Goal: Task Accomplishment & Management: Complete application form

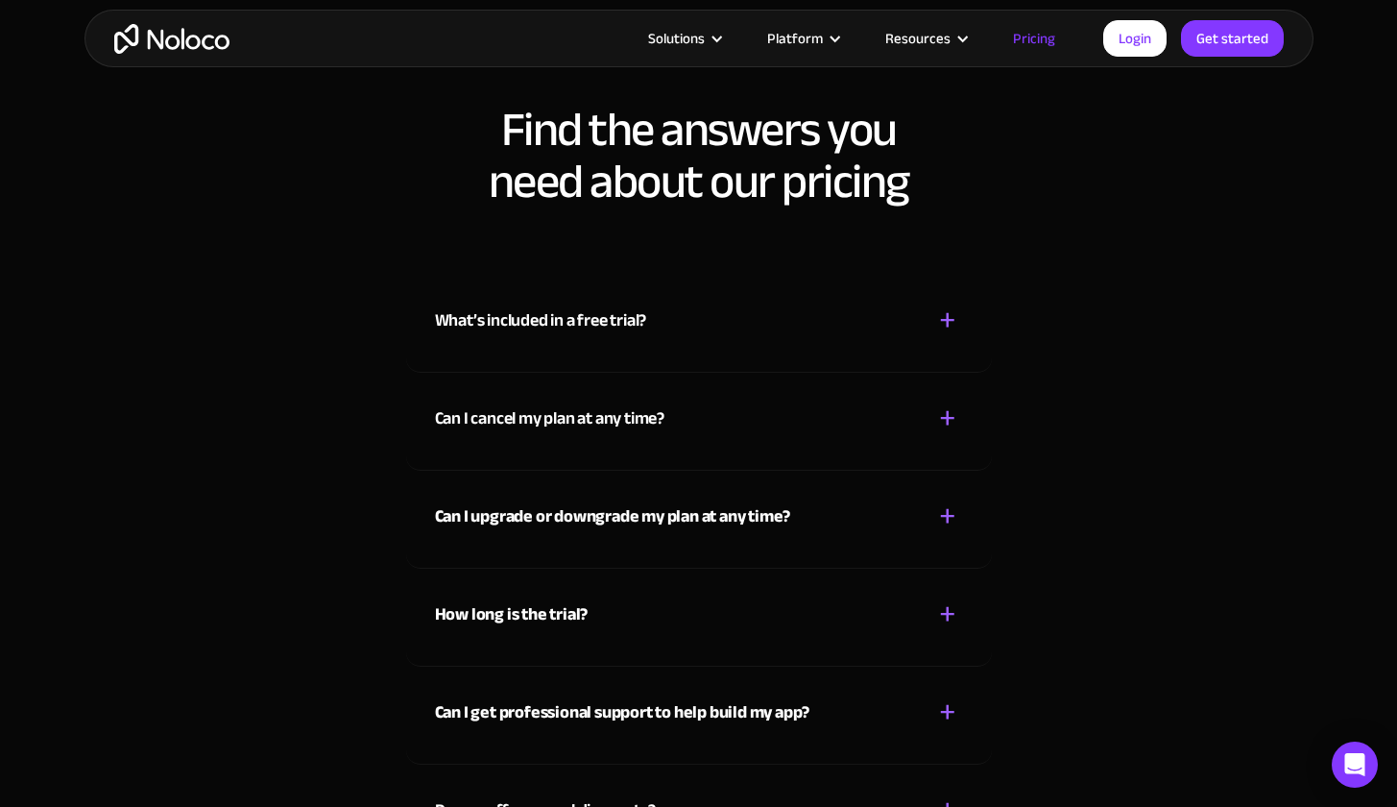
scroll to position [8524, 0]
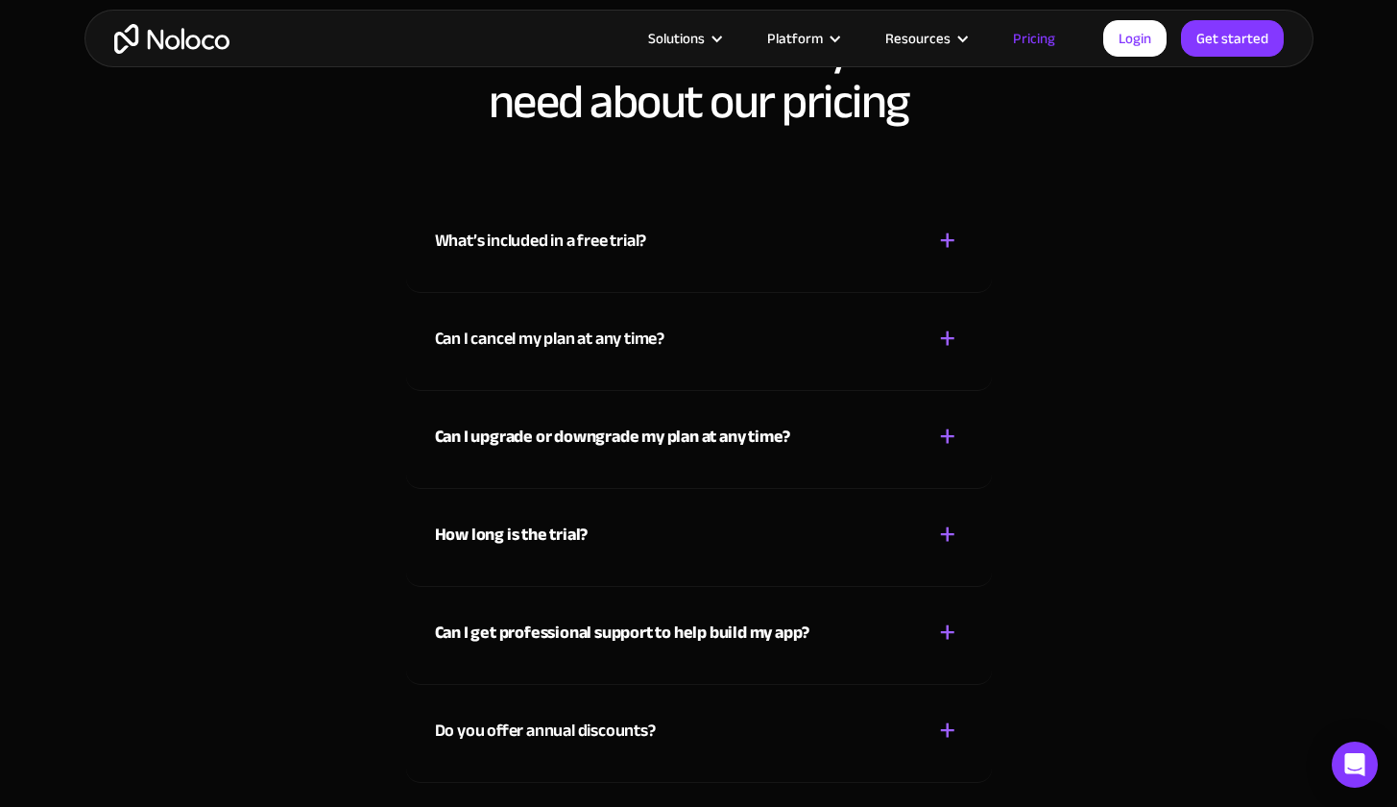
click at [954, 337] on div "+" at bounding box center [947, 339] width 17 height 34
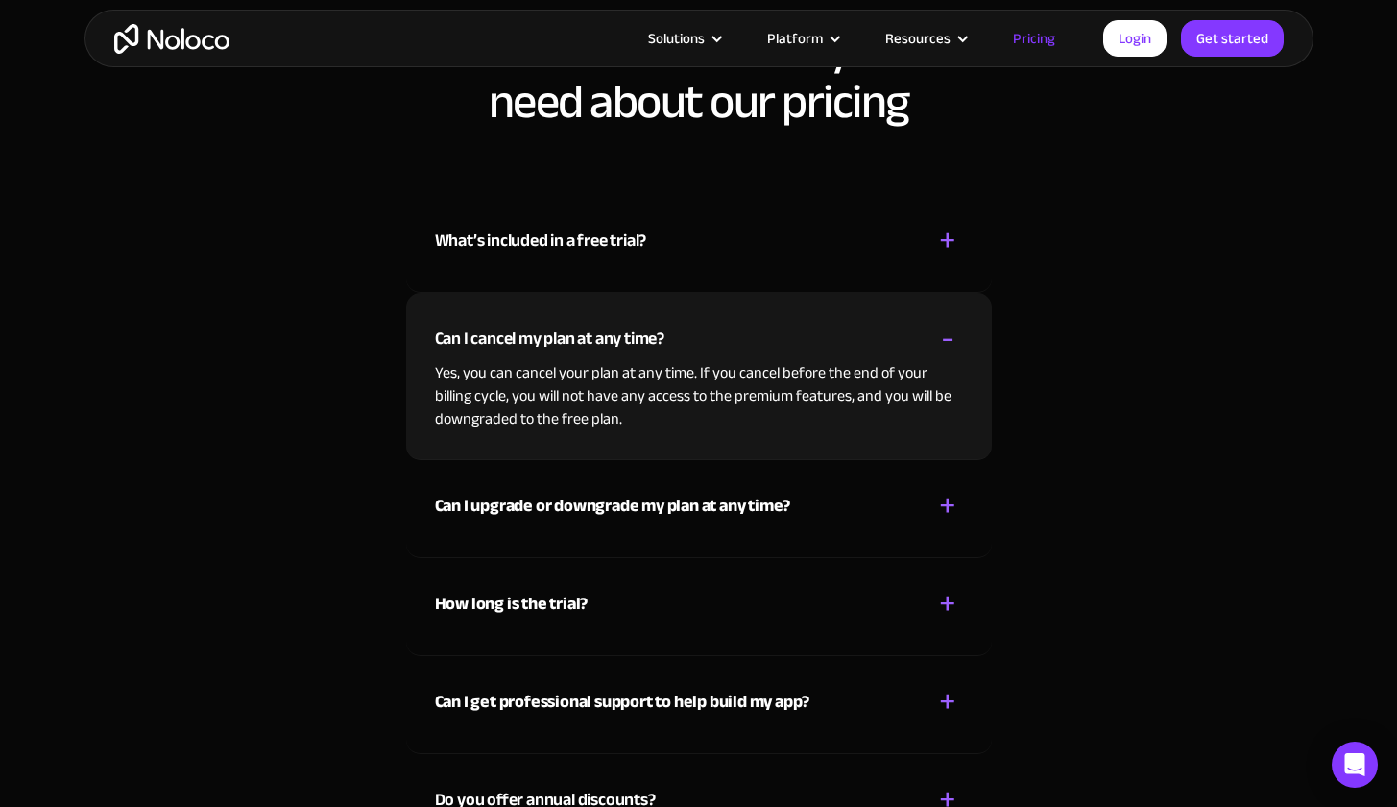
click at [954, 337] on div "-" at bounding box center [947, 339] width 13 height 34
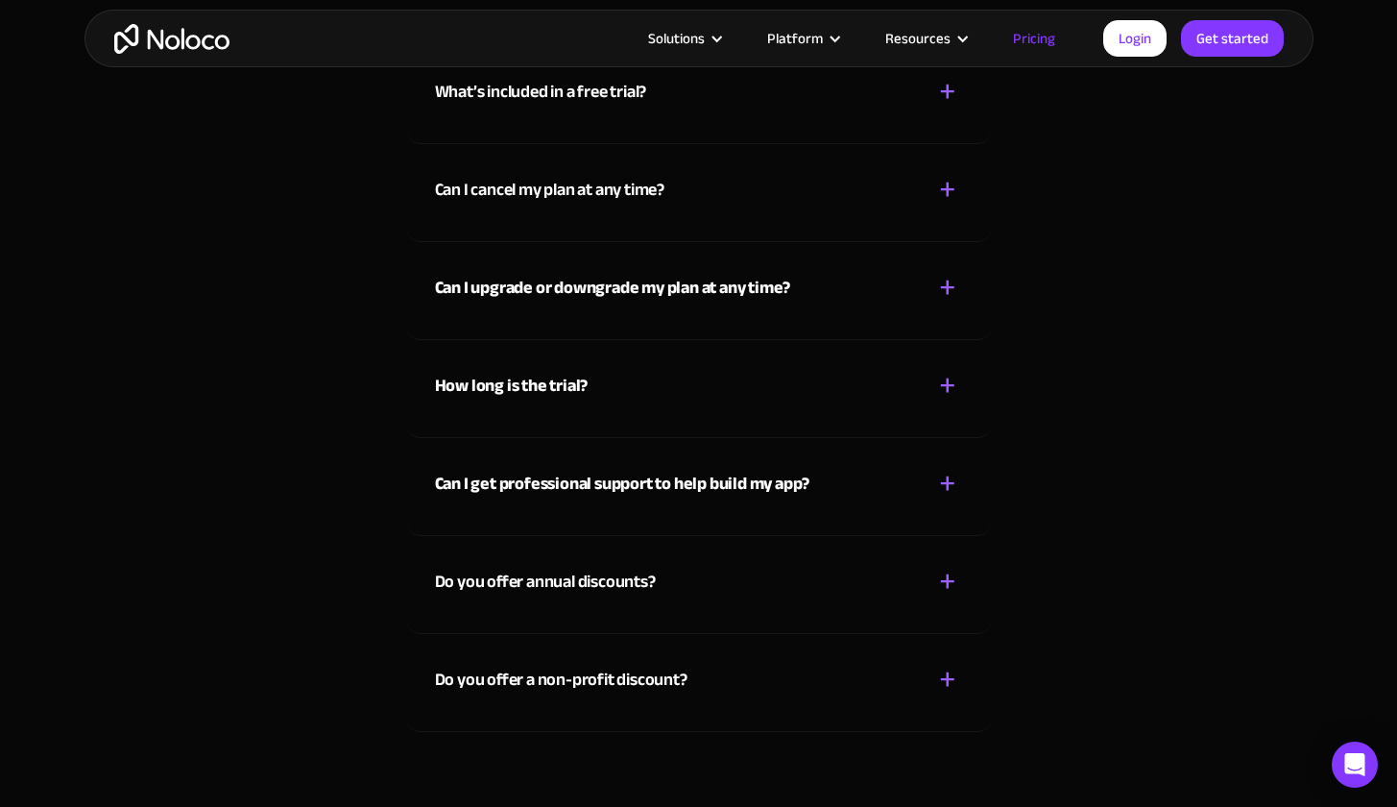
scroll to position [8827, 0]
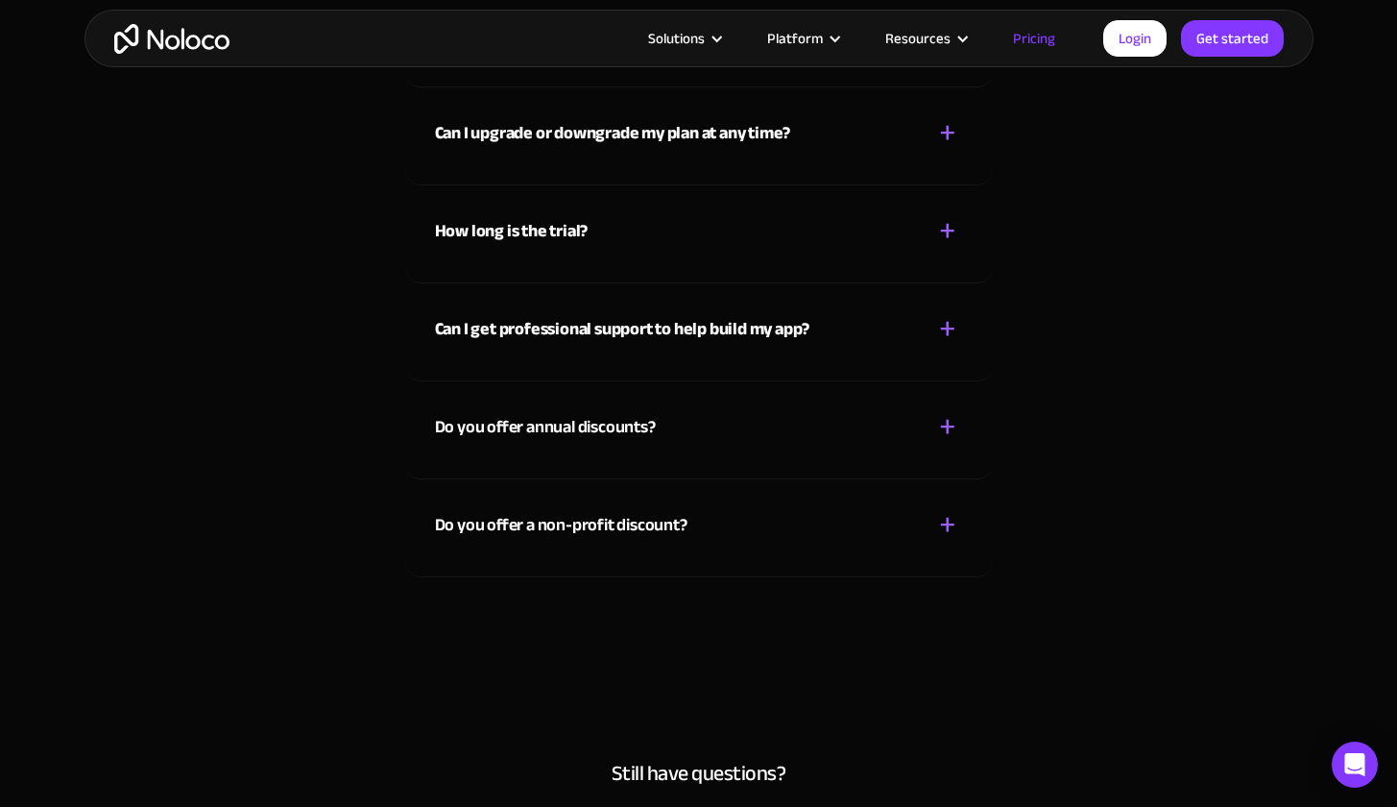
click at [947, 230] on div "+" at bounding box center [947, 231] width 17 height 34
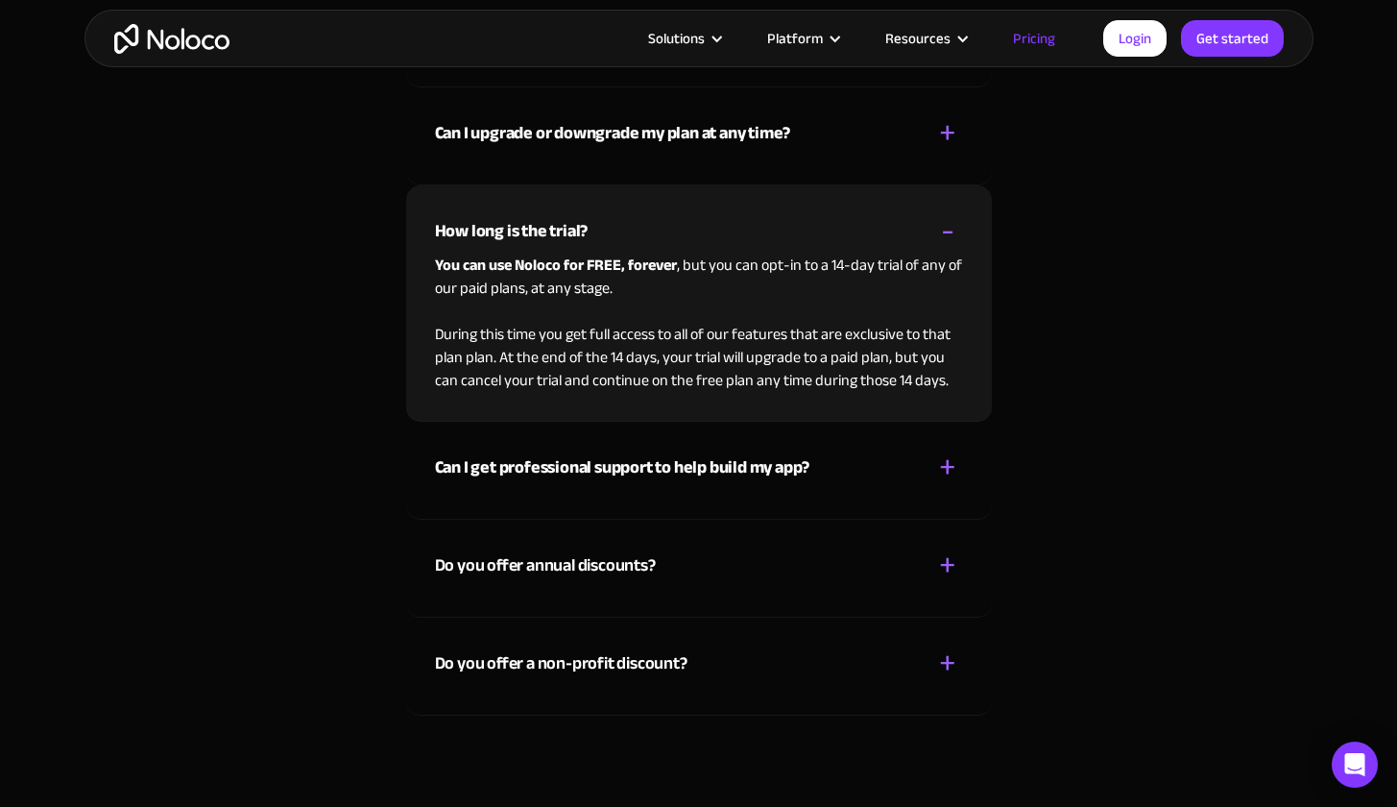
click at [947, 230] on div "-" at bounding box center [947, 231] width 13 height 34
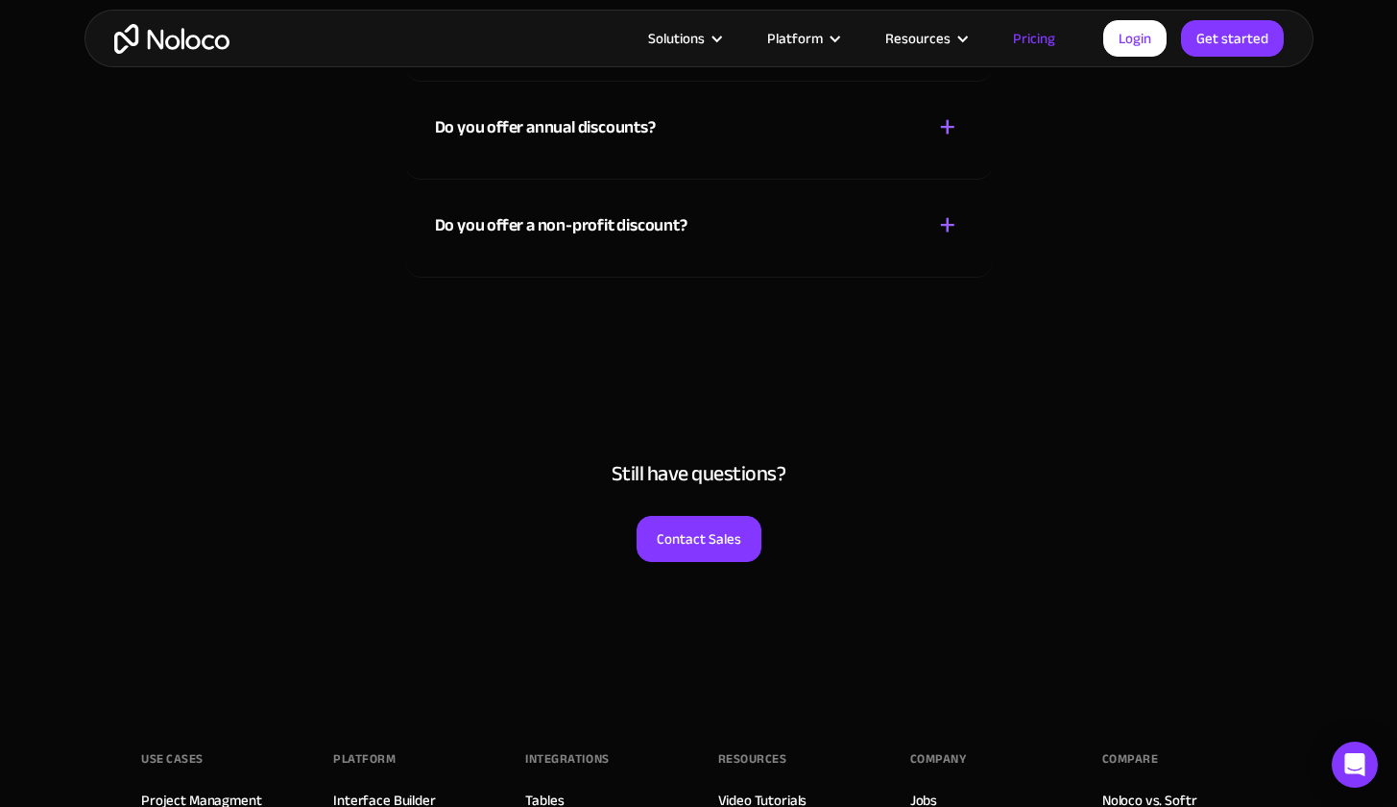
scroll to position [9427, 0]
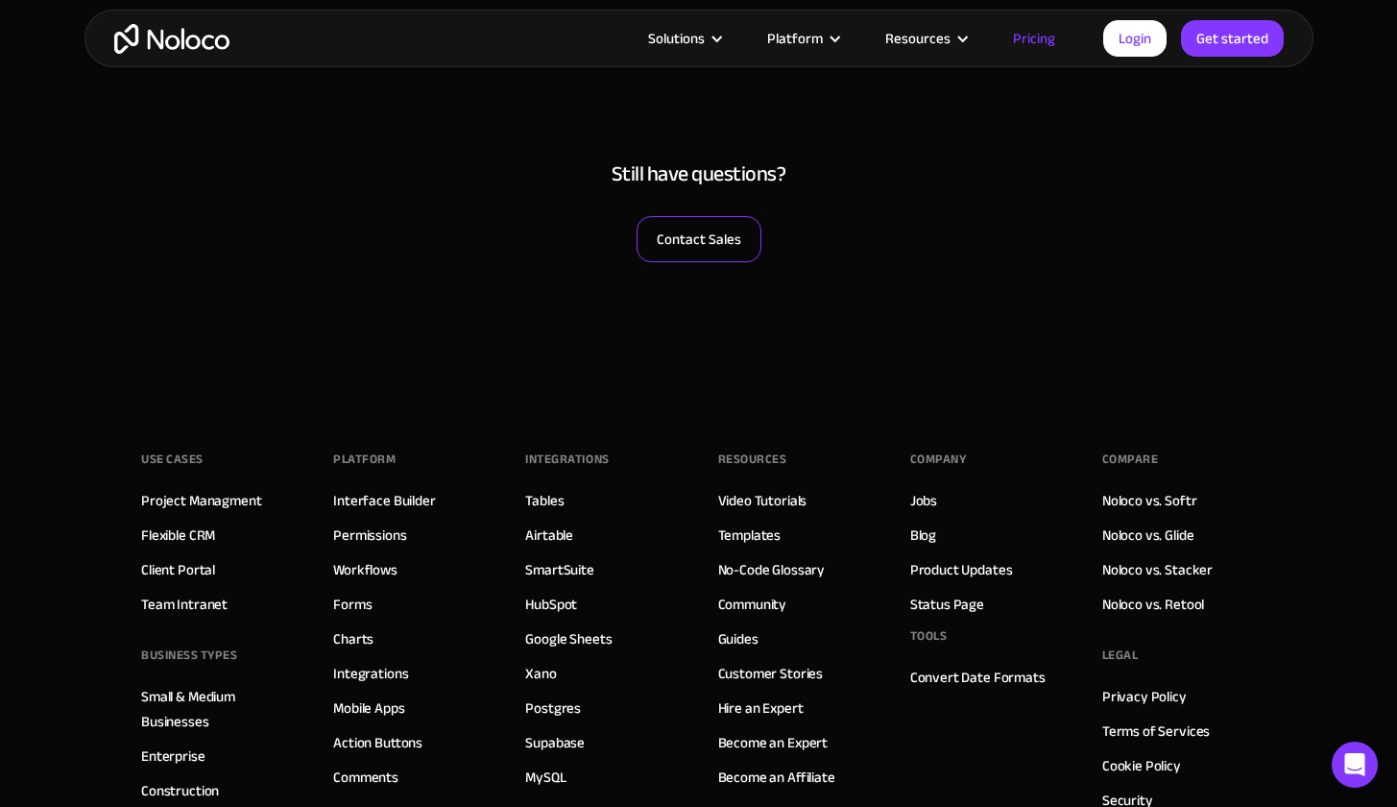
click at [725, 240] on link "Contact Sales" at bounding box center [699, 239] width 125 height 46
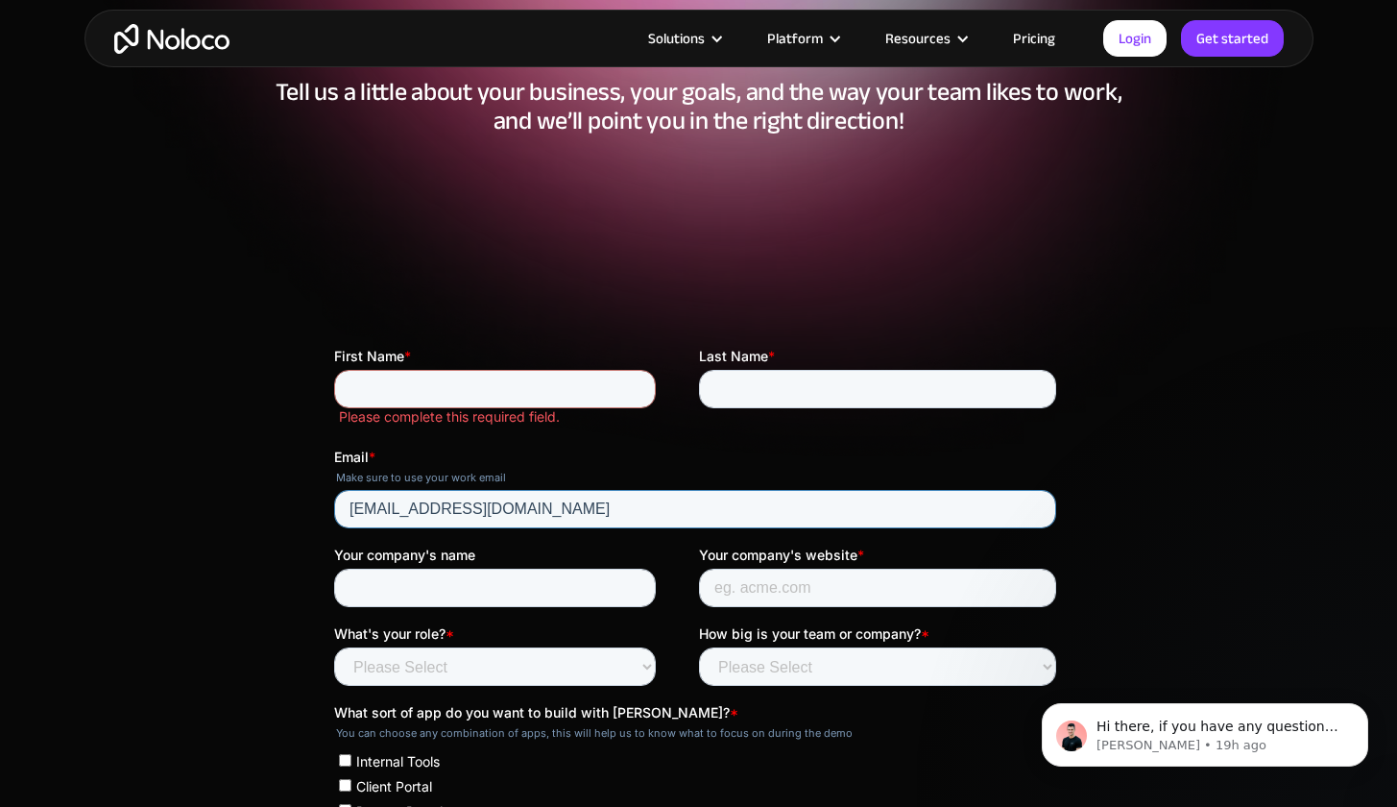
type input "[EMAIL_ADDRESS][DOMAIN_NAME]"
click at [717, 440] on fieldset "First Name * Please complete this required field. Last Name *" at bounding box center [698, 397] width 730 height 101
click at [531, 387] on input "First Name *" at bounding box center [494, 389] width 322 height 38
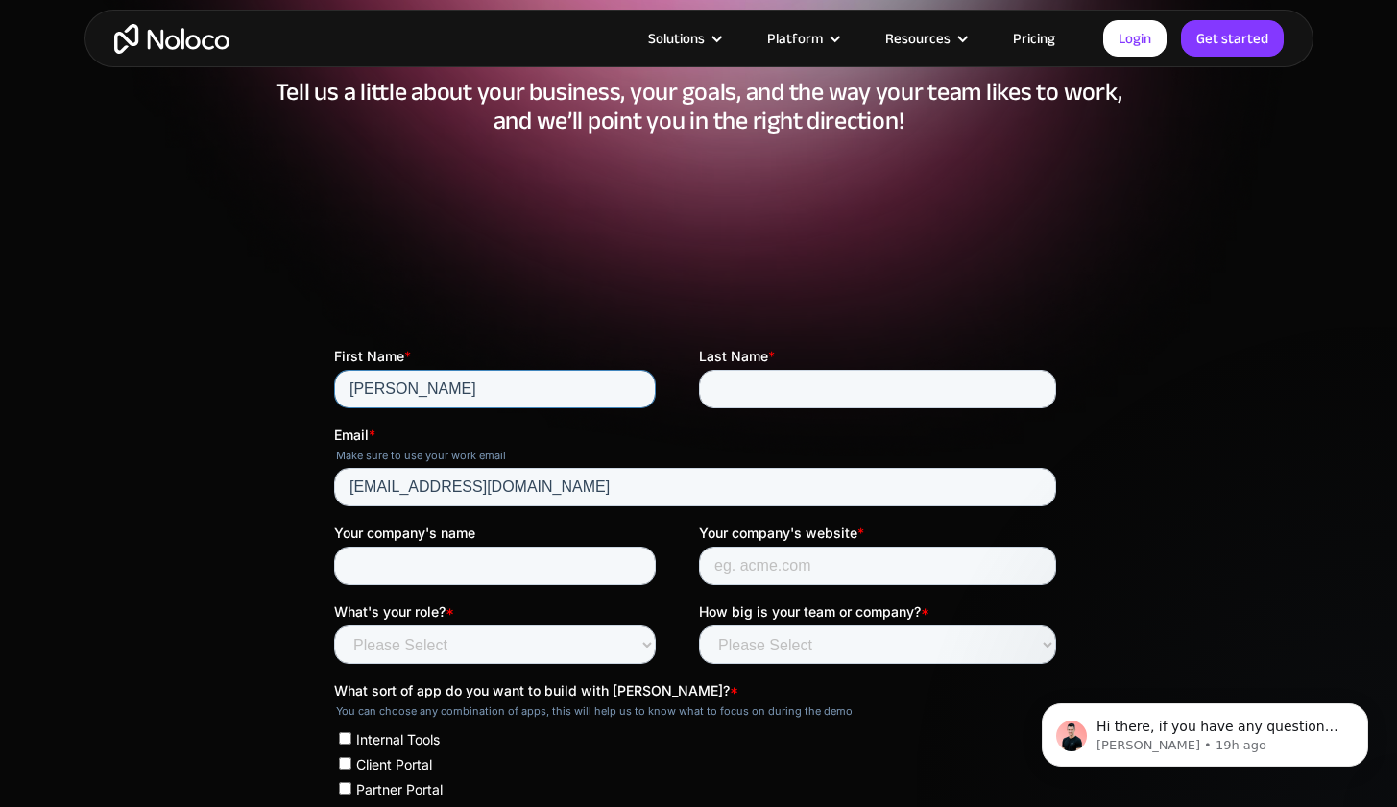
type input "[PERSON_NAME]"
type input "L"
click at [459, 386] on input "[PERSON_NAME]" at bounding box center [494, 389] width 322 height 38
type input "L."
click at [777, 378] on input "L" at bounding box center [876, 389] width 357 height 38
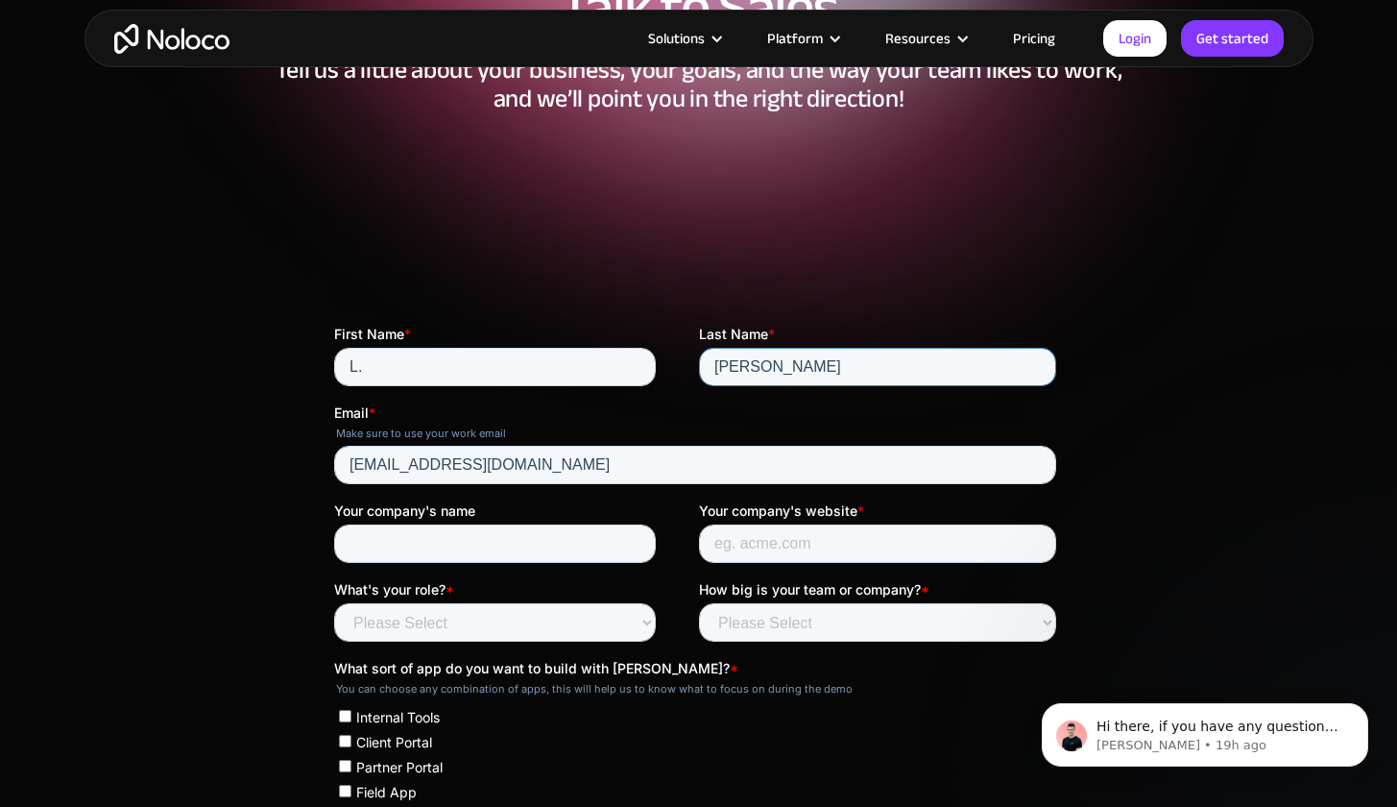
scroll to position [228, 0]
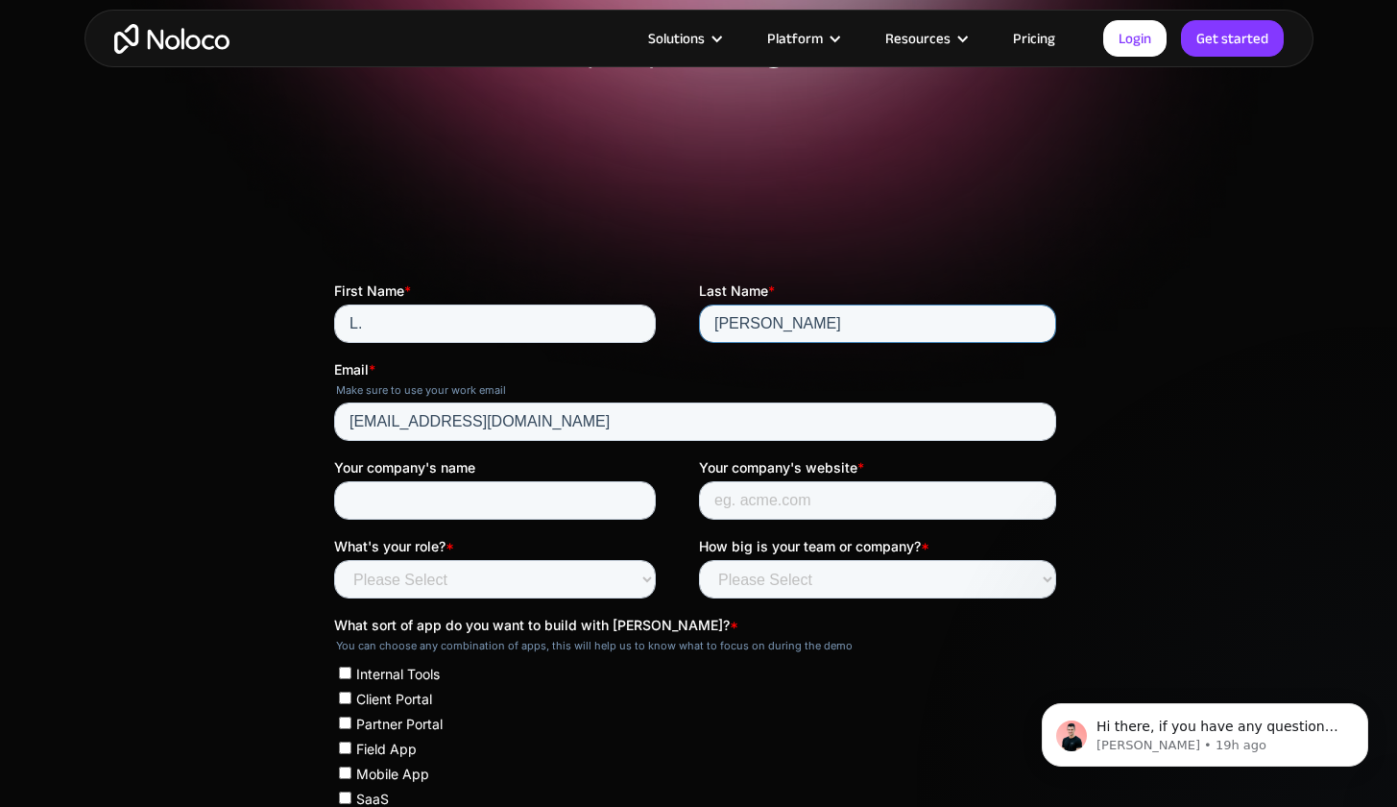
type input "[PERSON_NAME]"
type input "w"
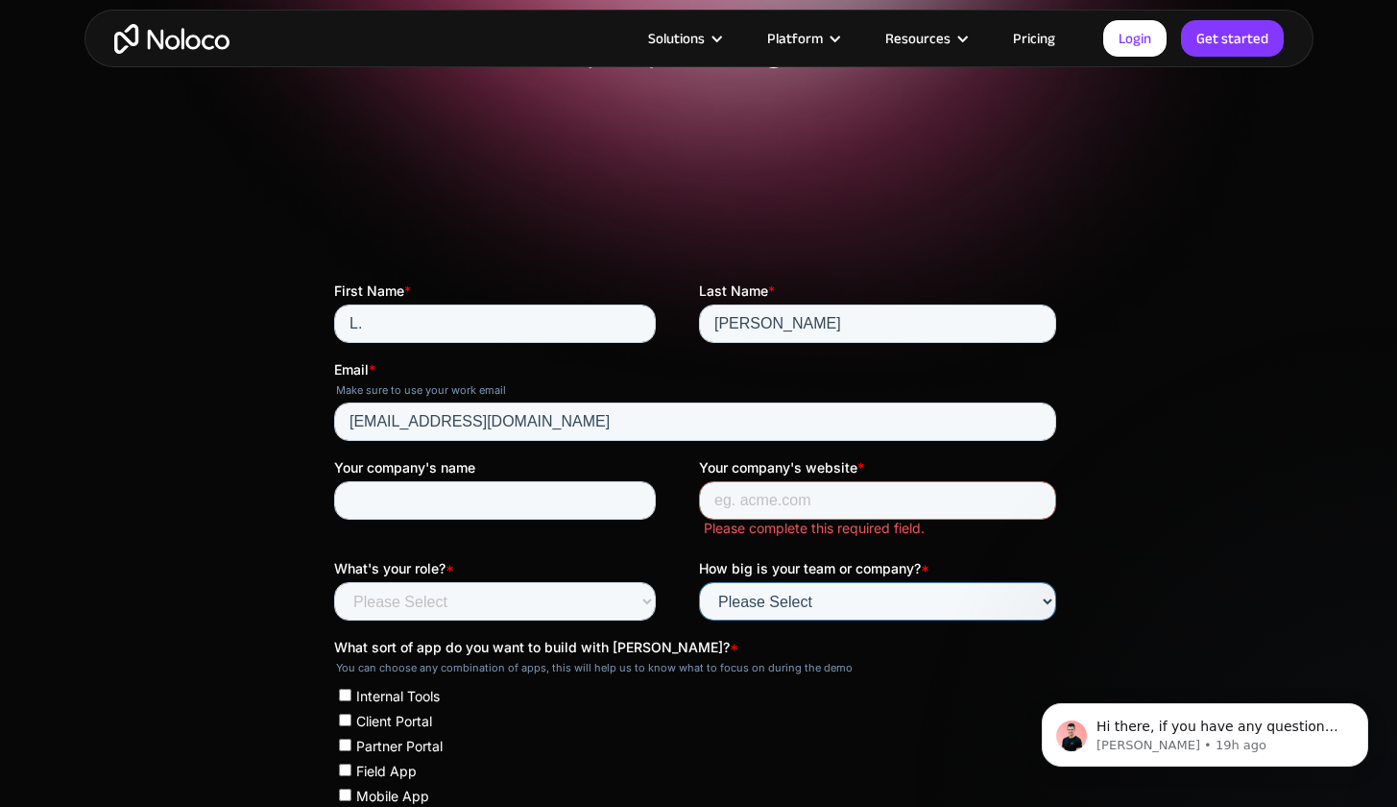
select select "Less than 10"
select select "Founder / CXO"
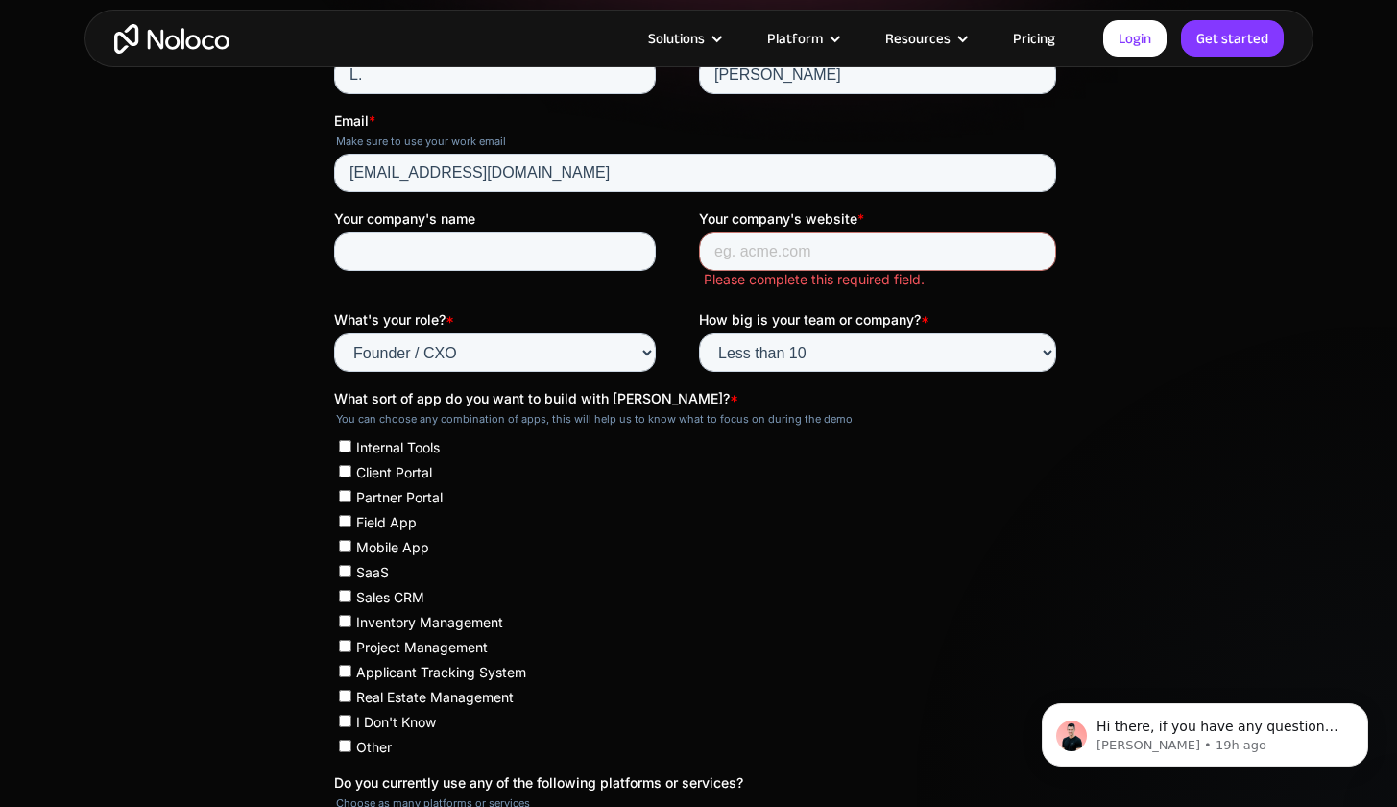
scroll to position [480, 0]
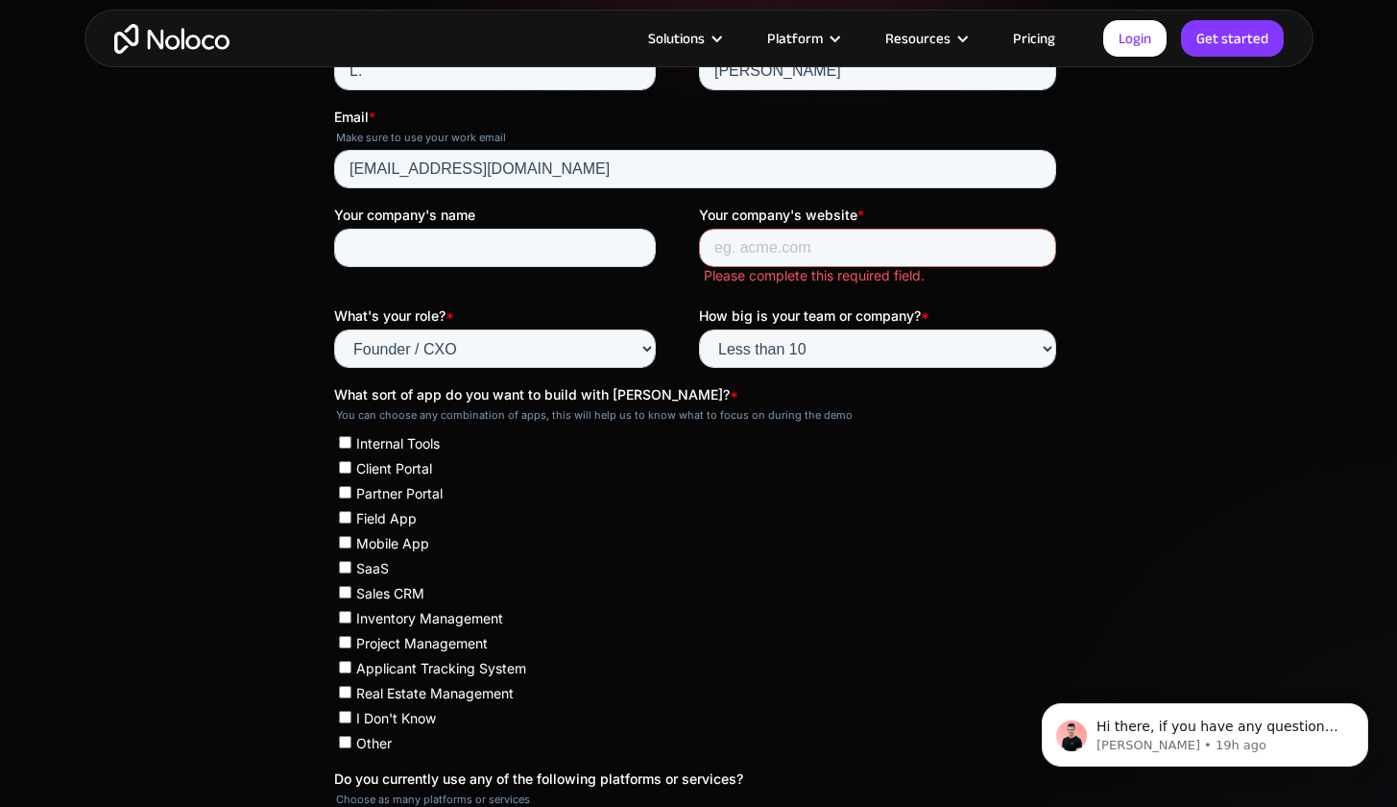
click at [833, 522] on label "Field App" at bounding box center [696, 517] width 717 height 19
click at [351, 522] on input "Field App" at bounding box center [344, 517] width 12 height 12
checkbox input "true"
paste input "Lo [Ipsumd sitamet cons ad “Elitse Doei”], T’i utlaboree do magnaali (enima mi …"
type input "Lo [Ipsumd sitamet cons ad “Elitse Doei”], T’i utlaboree do magnaali (enima mi …"
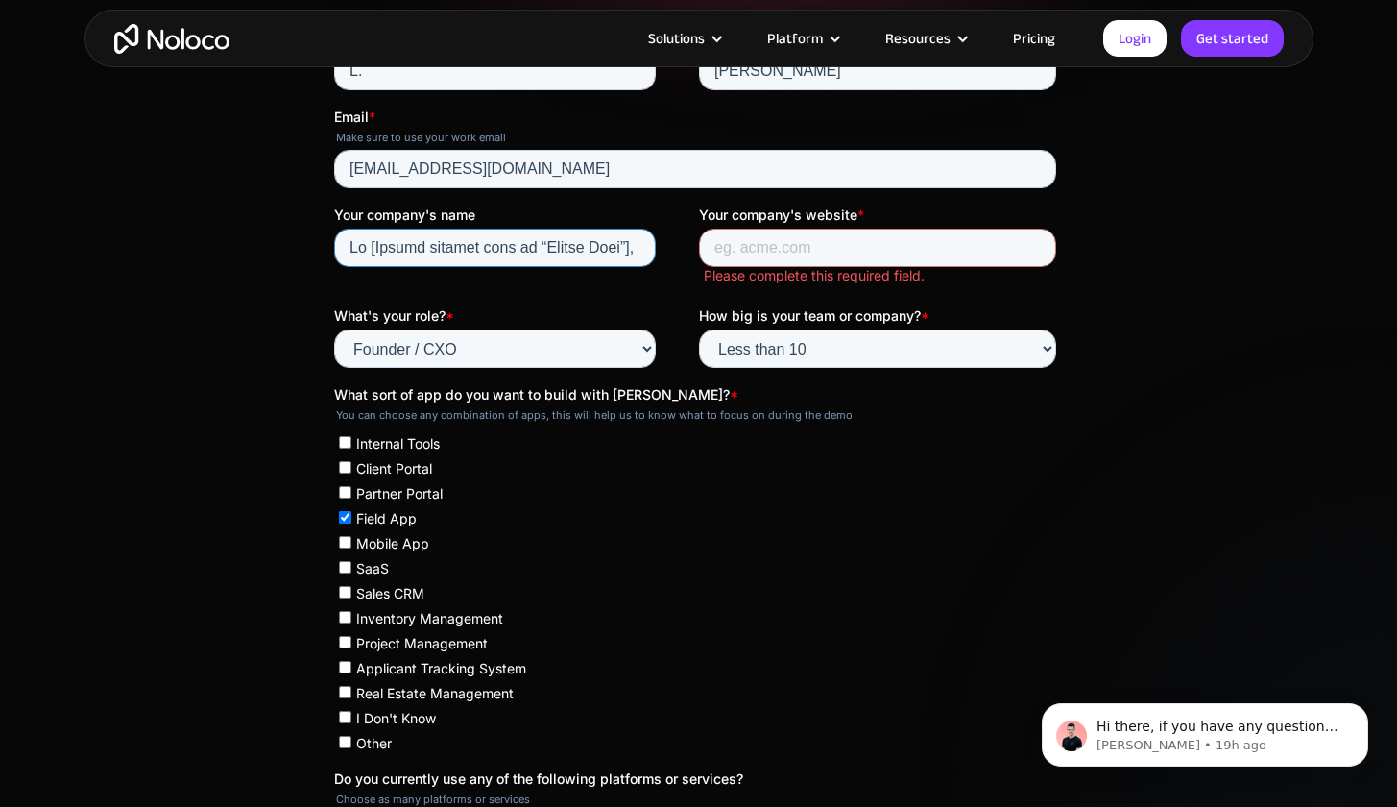
click at [456, 250] on input "Your company's name" at bounding box center [494, 248] width 322 height 38
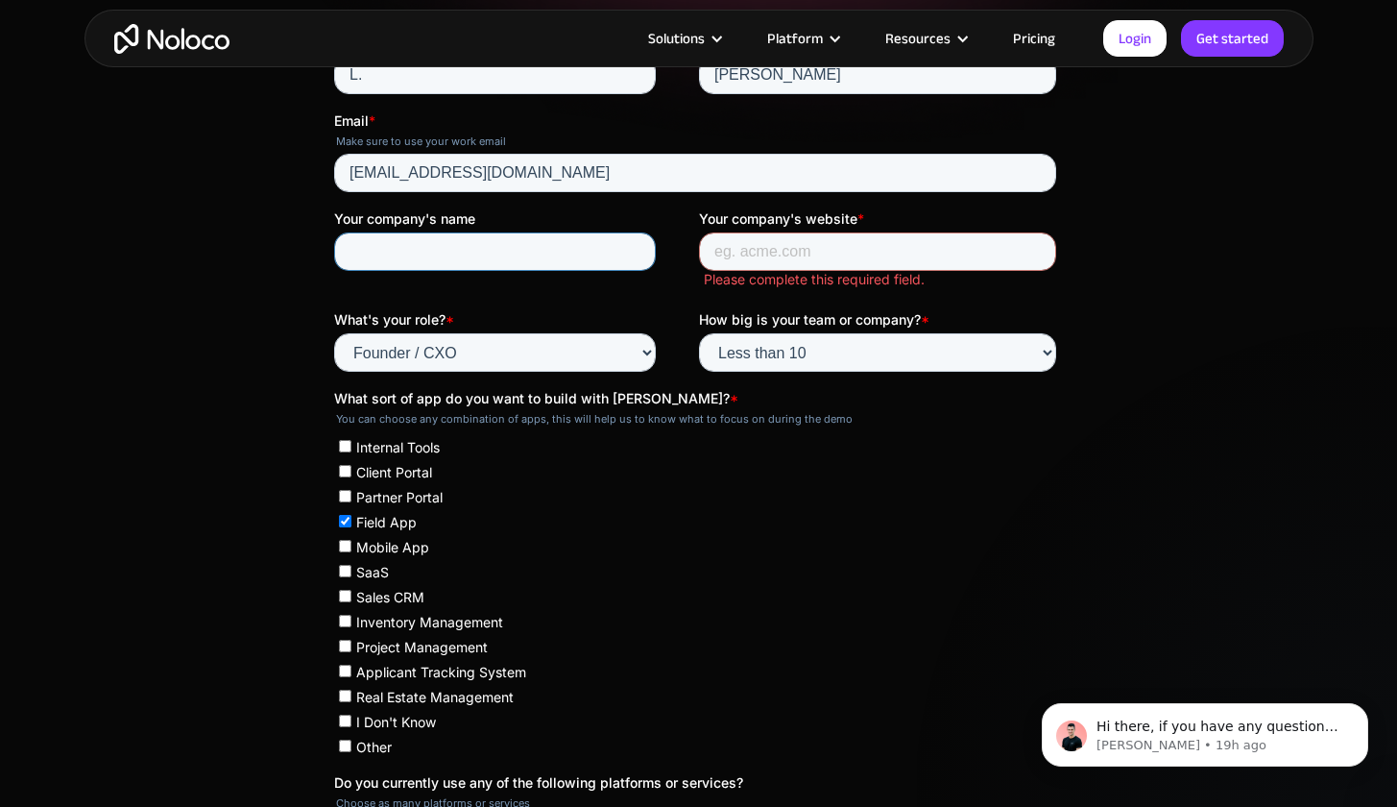
scroll to position [307, 0]
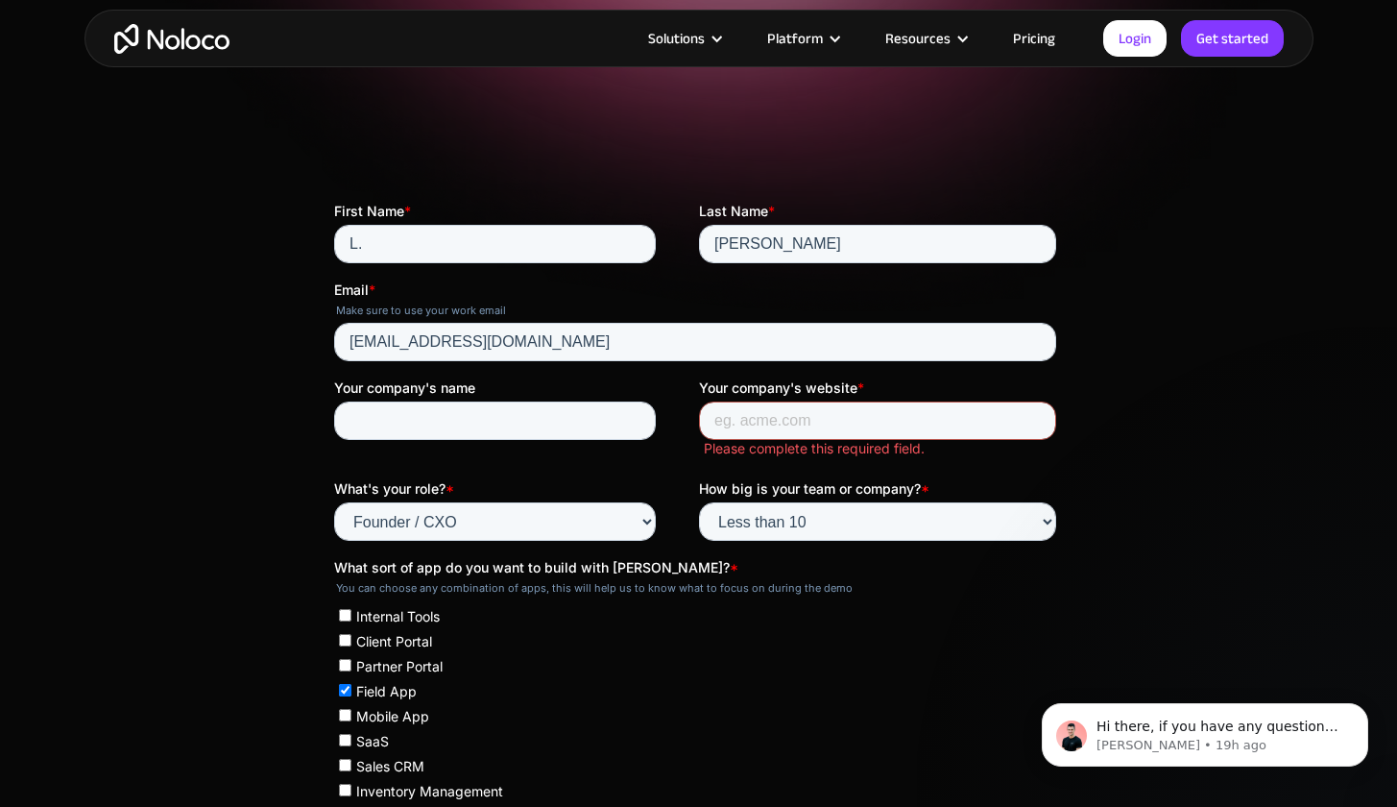
click at [785, 421] on input "Your company's website *" at bounding box center [876, 420] width 357 height 38
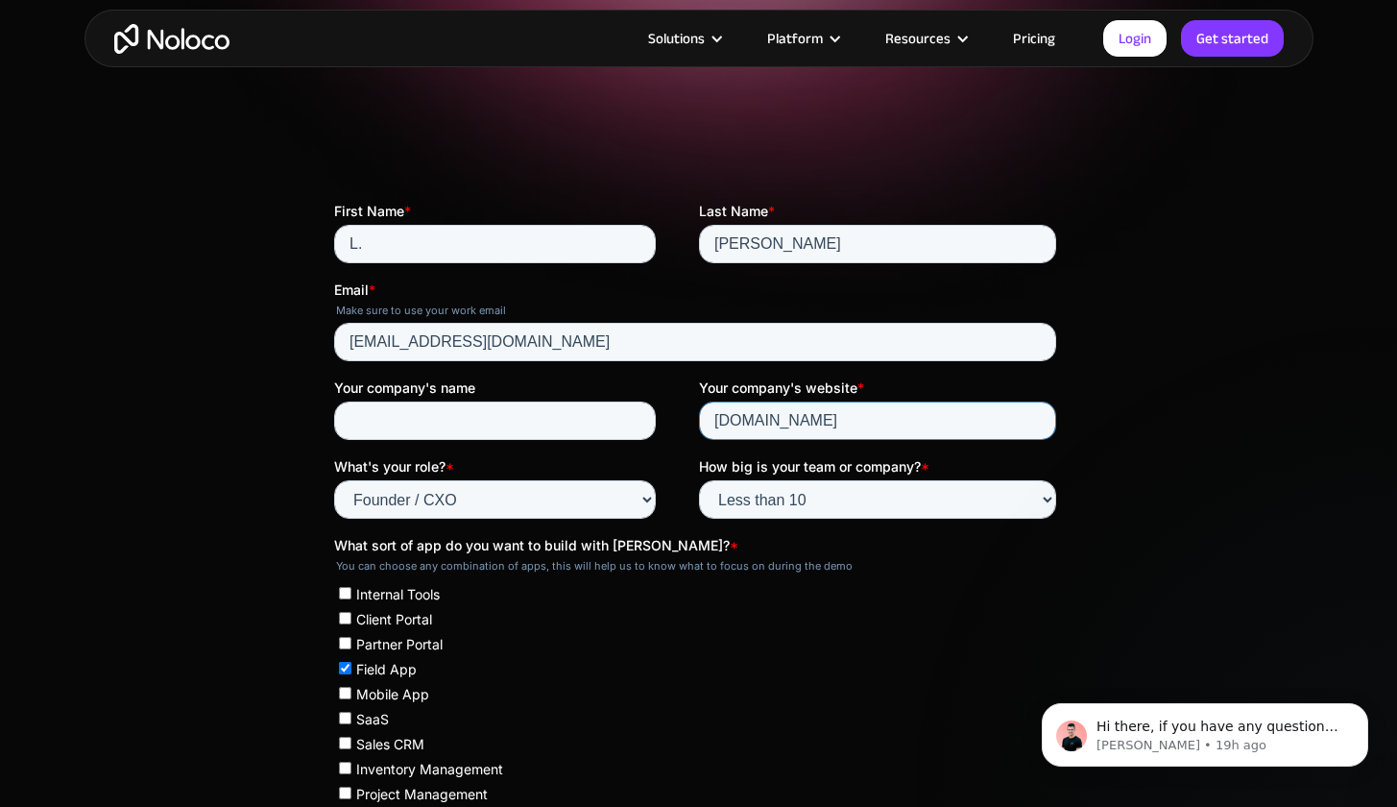
type input "[DOMAIN_NAME]"
click at [593, 422] on input "Your company's name" at bounding box center [494, 420] width 322 height 38
type input "Va & More"
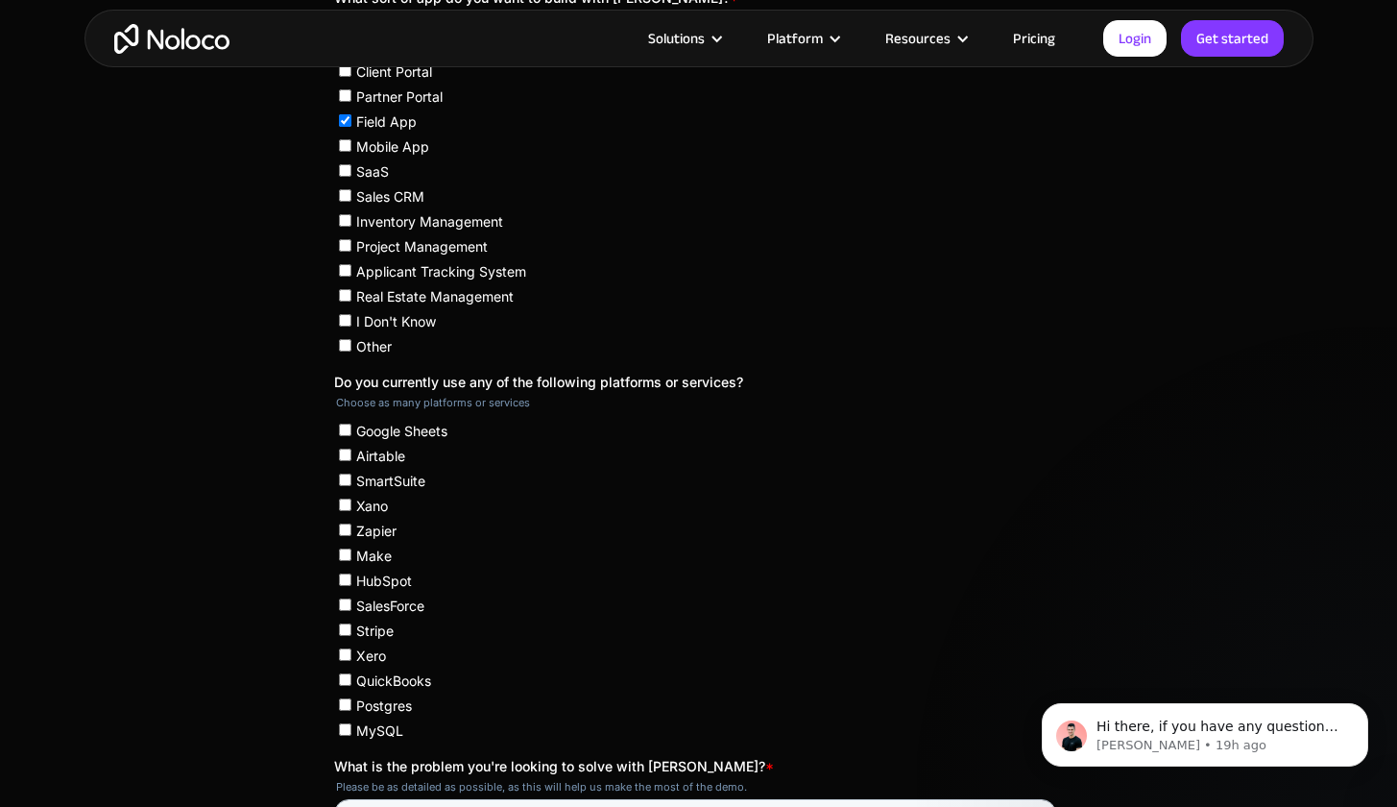
scroll to position [821, 0]
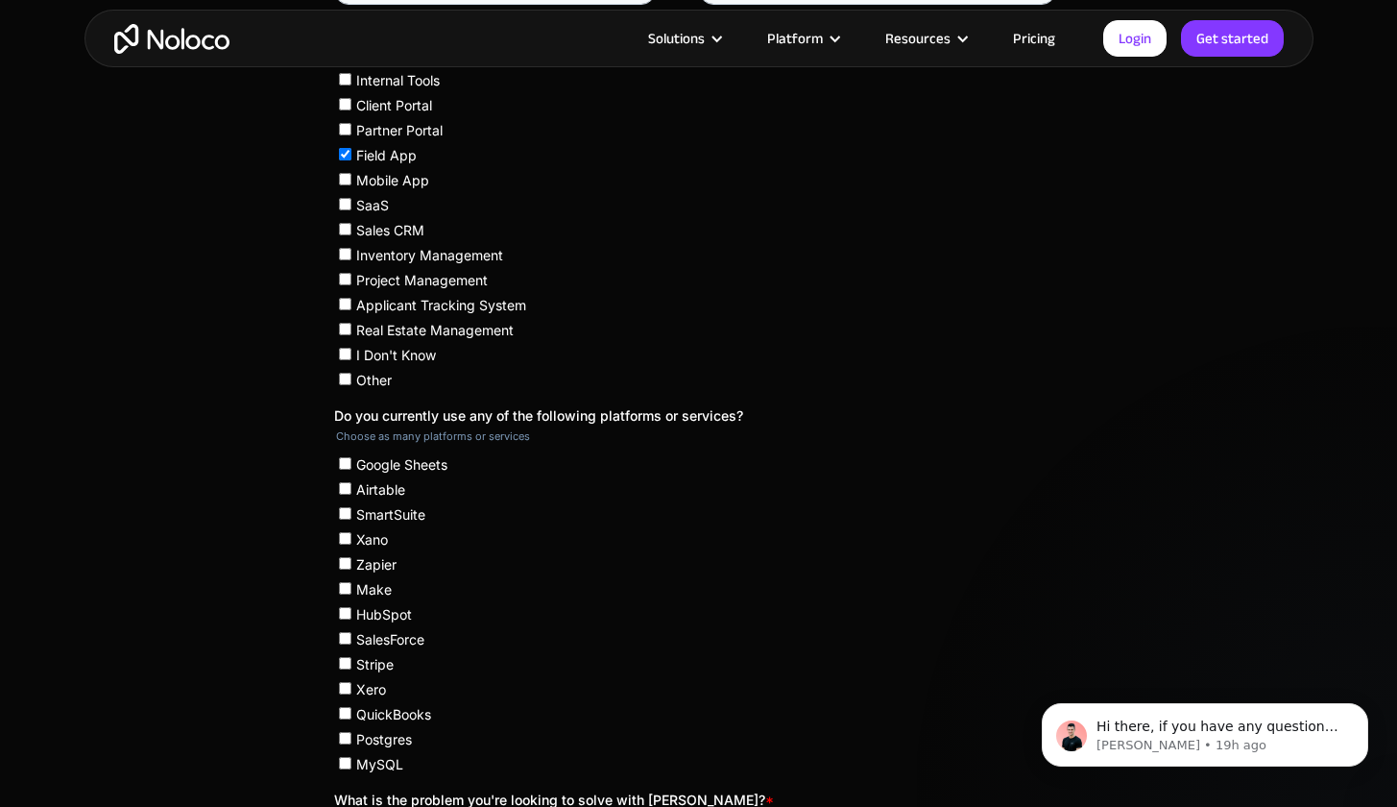
click at [351, 370] on label "Other" at bounding box center [696, 379] width 717 height 19
click at [351, 373] on input "Other" at bounding box center [344, 379] width 12 height 12
checkbox input "true"
click at [345, 150] on input "Field App" at bounding box center [344, 154] width 12 height 12
checkbox input "false"
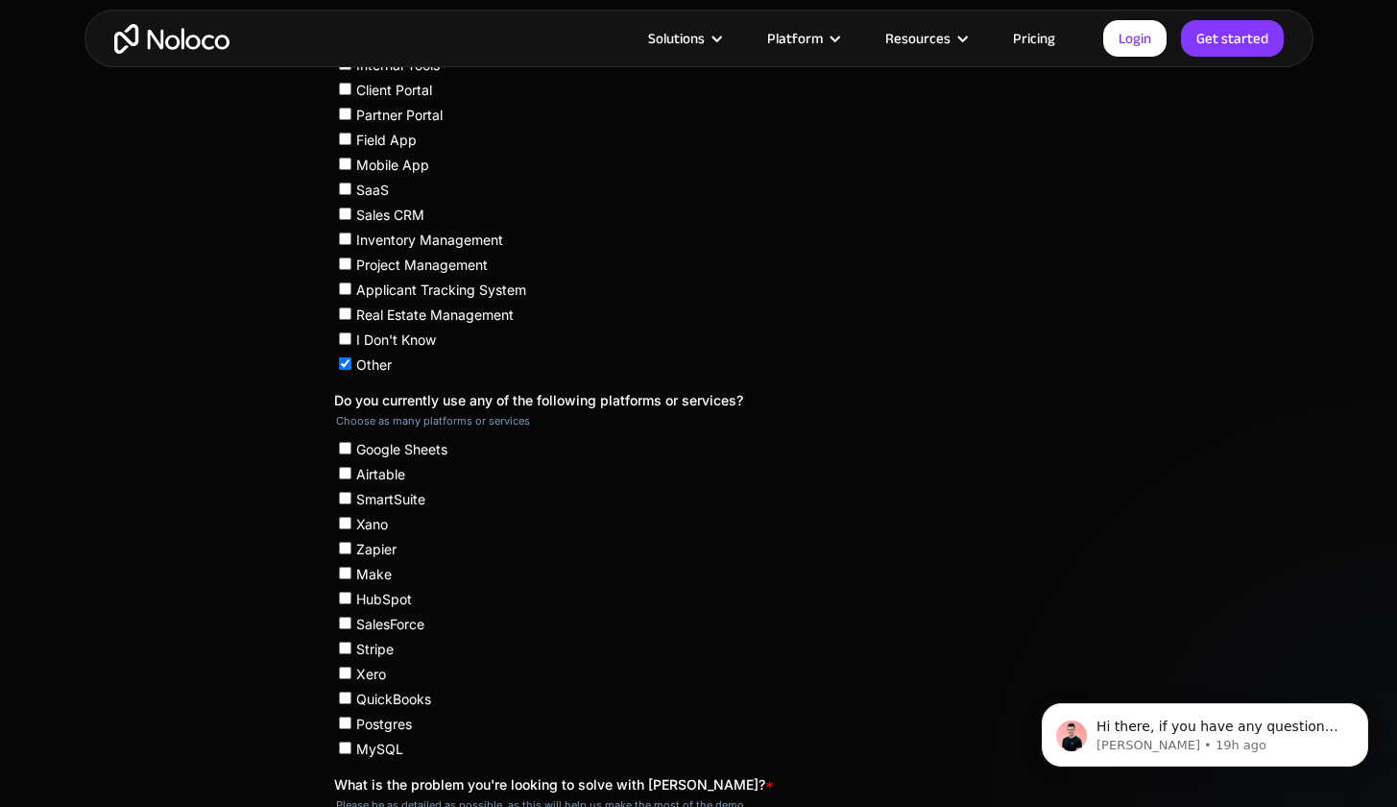
scroll to position [655, 0]
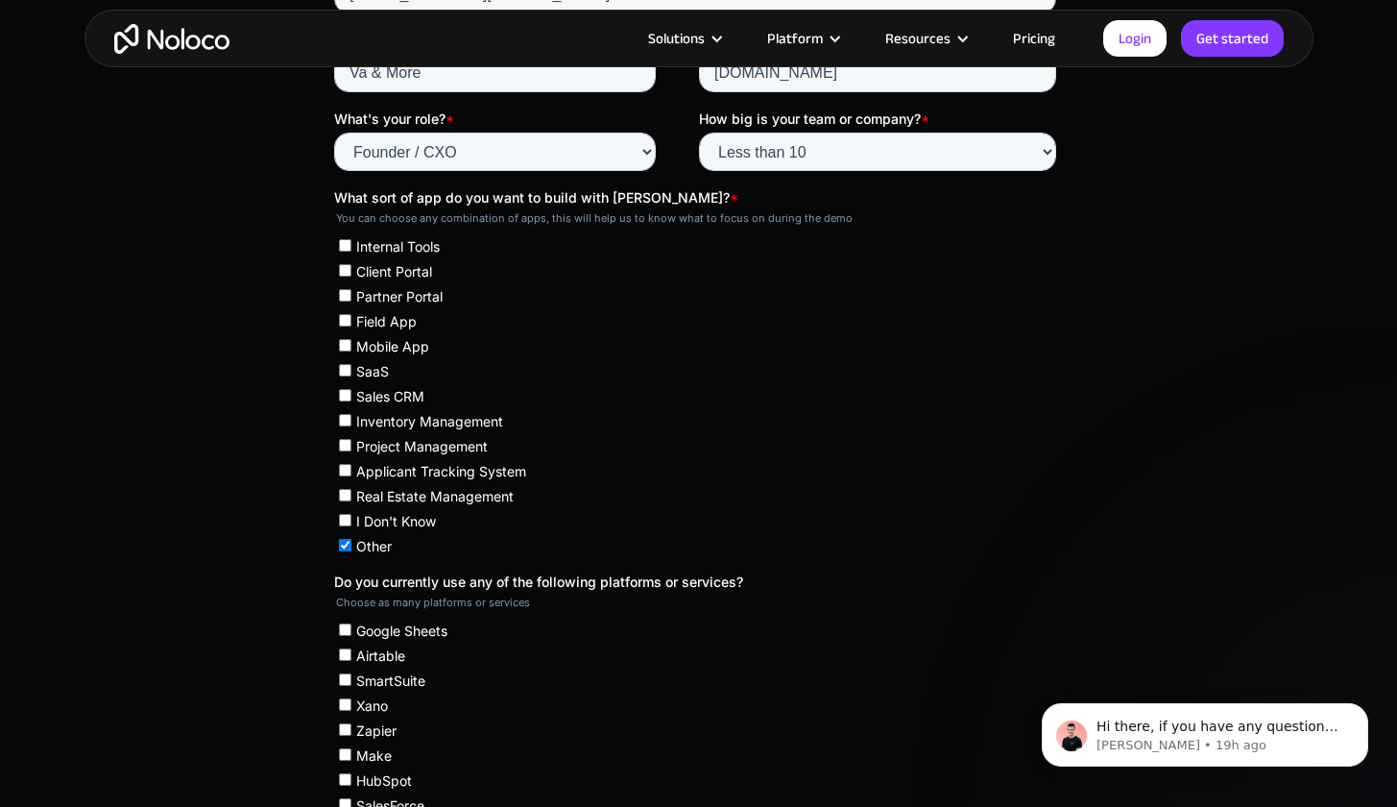
click at [346, 539] on input "Other" at bounding box center [344, 545] width 12 height 12
checkbox input "false"
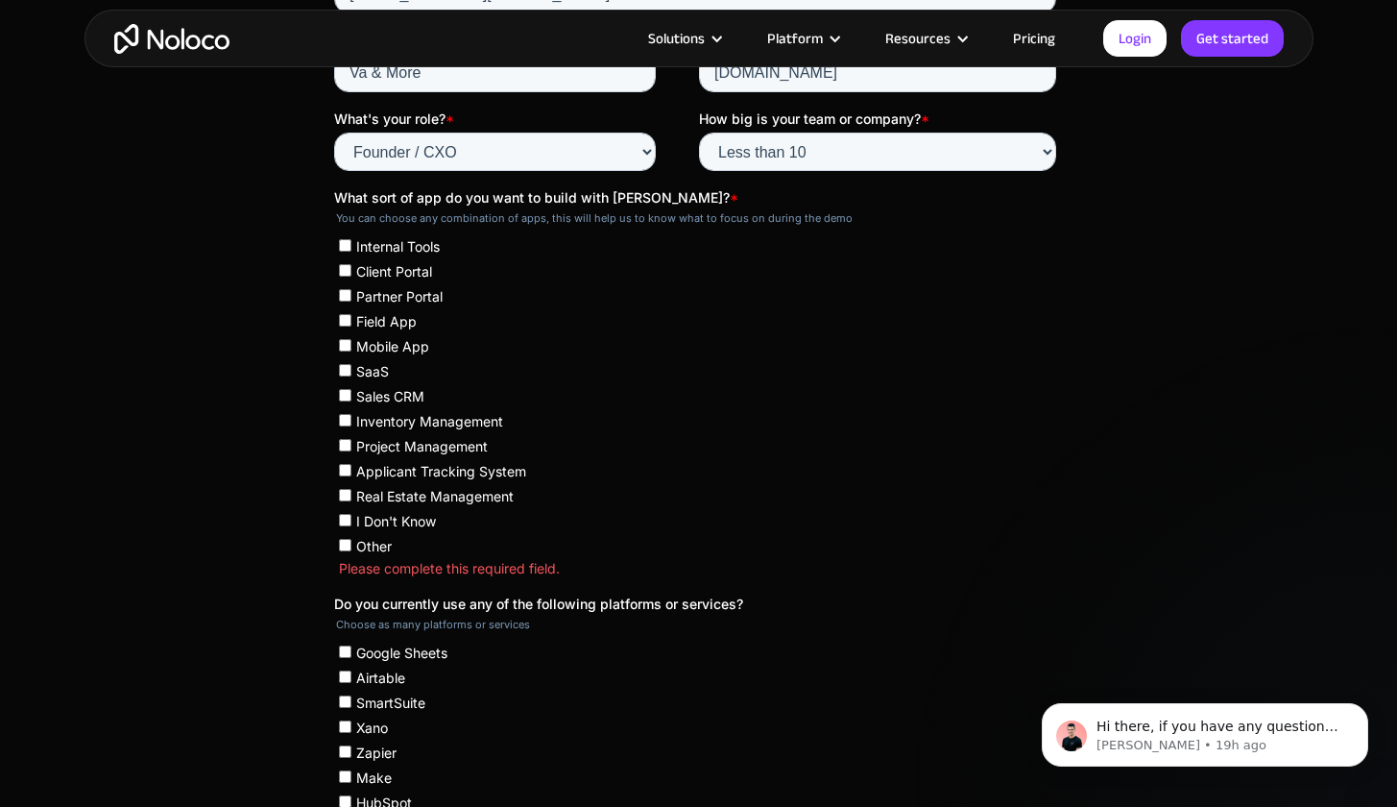
click at [344, 369] on input "SaaS" at bounding box center [344, 370] width 12 height 12
checkbox input "true"
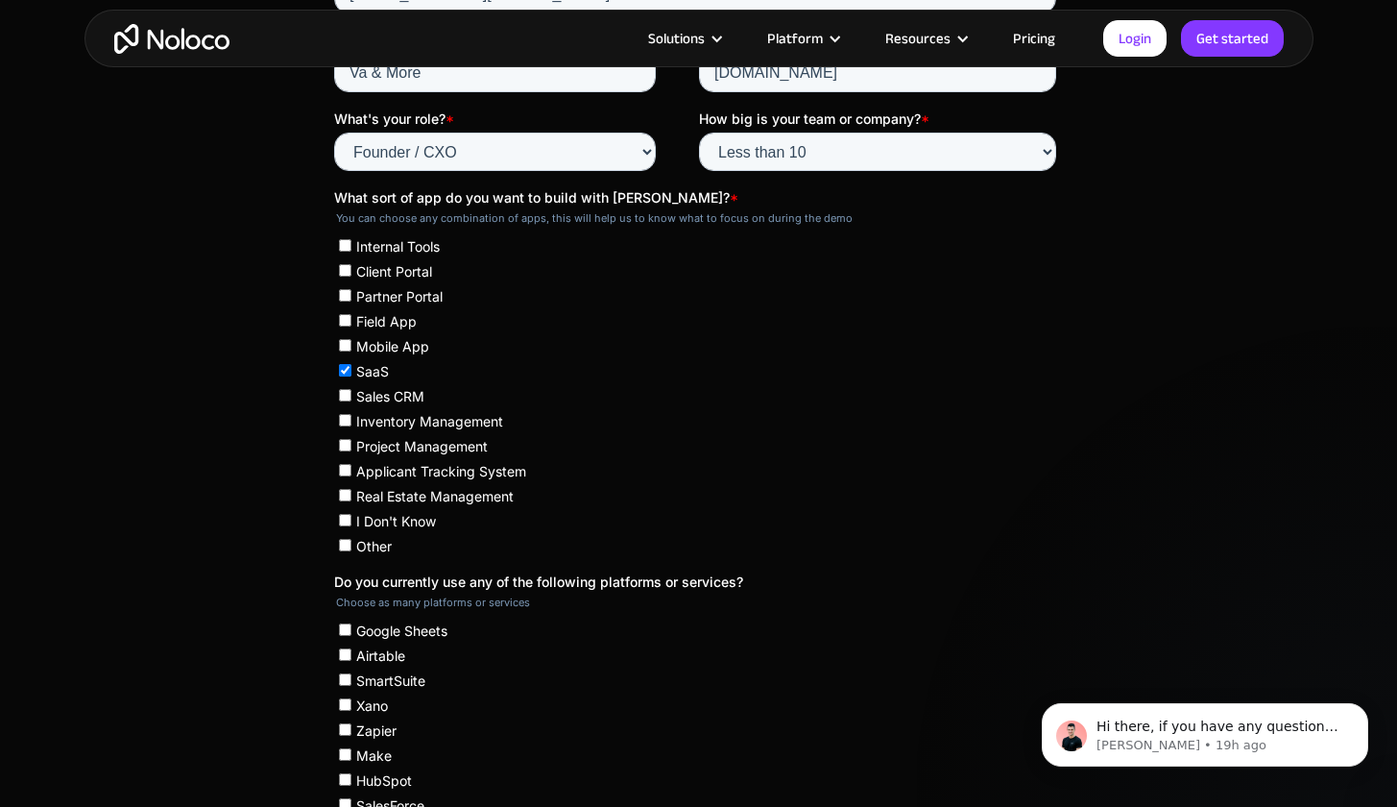
scroll to position [1003, 0]
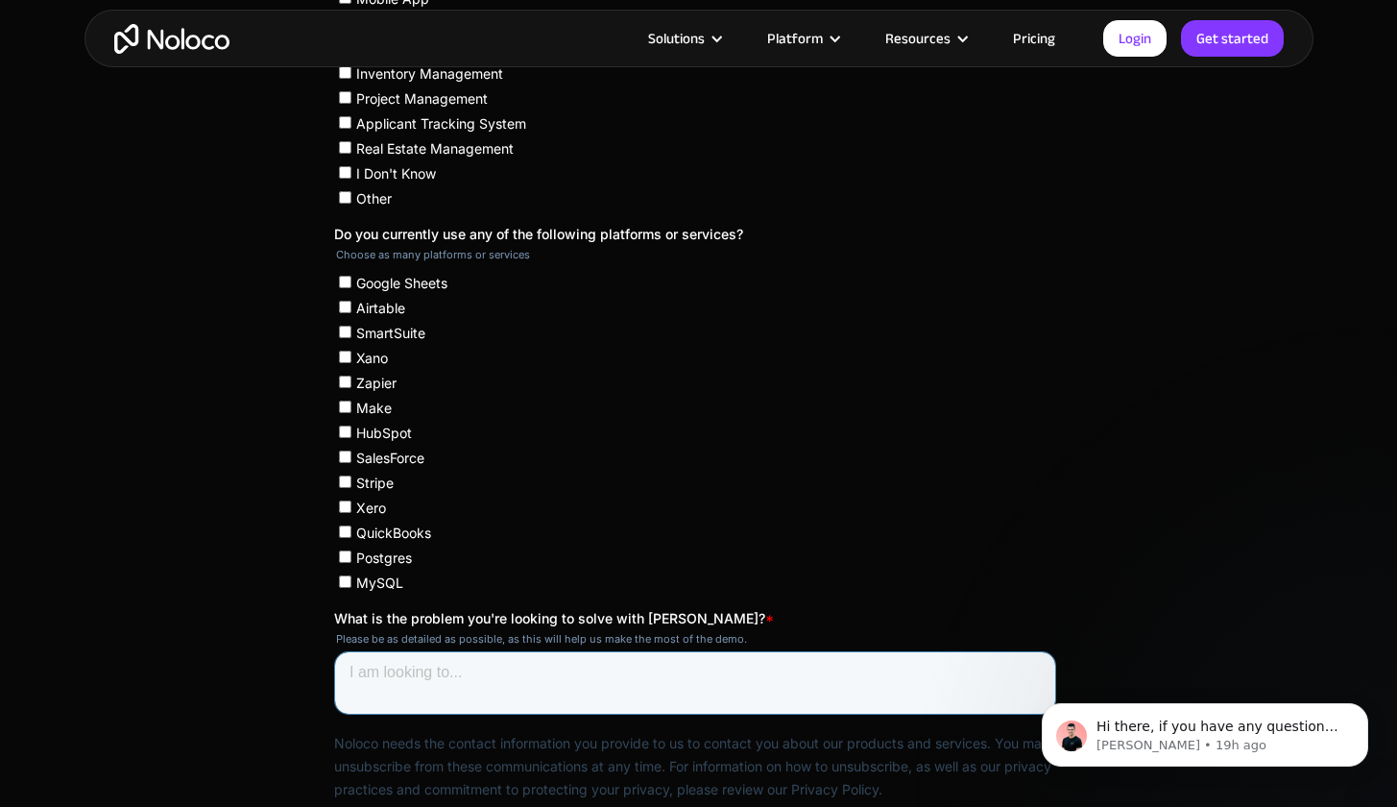
click at [598, 681] on textarea "What is the problem you're looking to solve with [PERSON_NAME]? *" at bounding box center [694, 682] width 722 height 63
paste textarea "Lo [Ipsumd sitamet cons ad “Elitse Doei”], T’i utlaboree do magnaali (enima mi …"
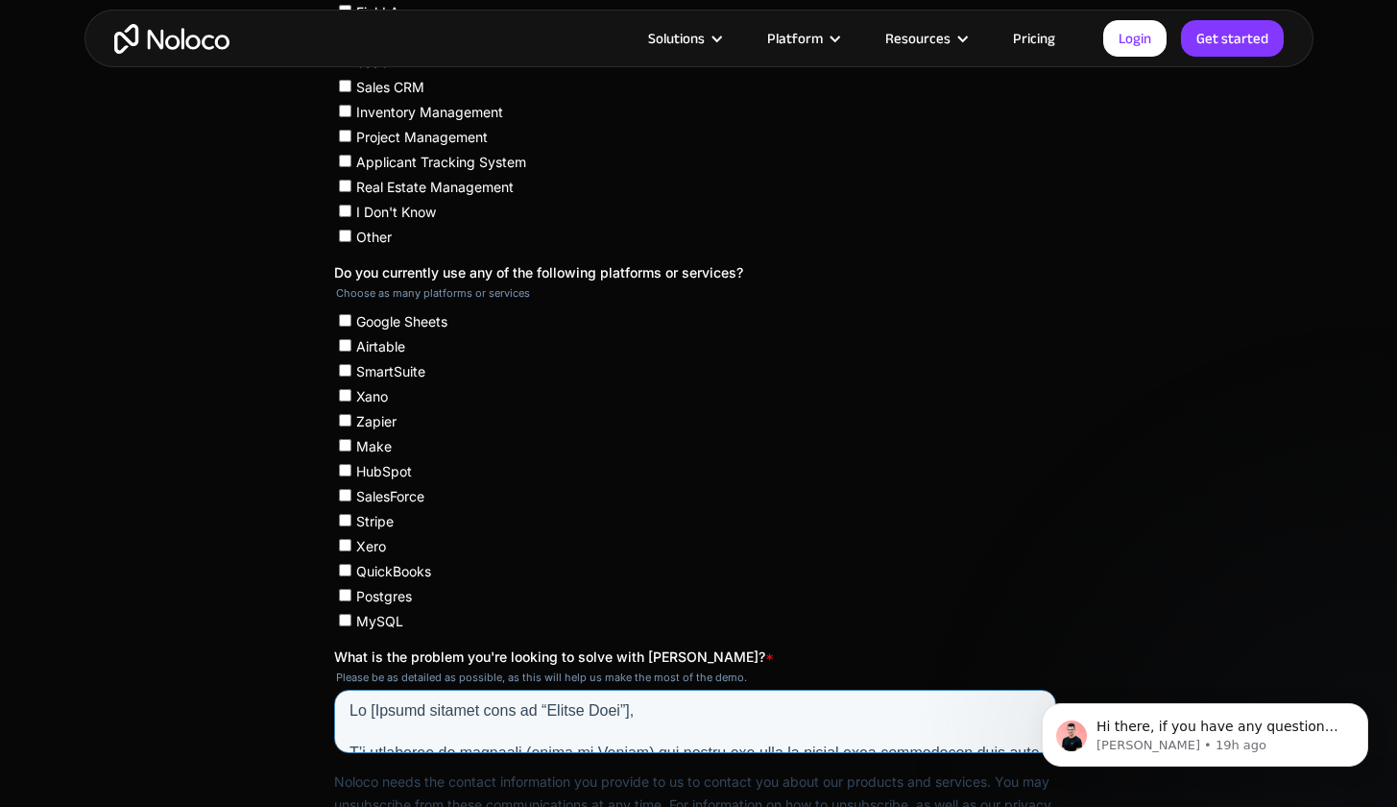
scroll to position [931, 0]
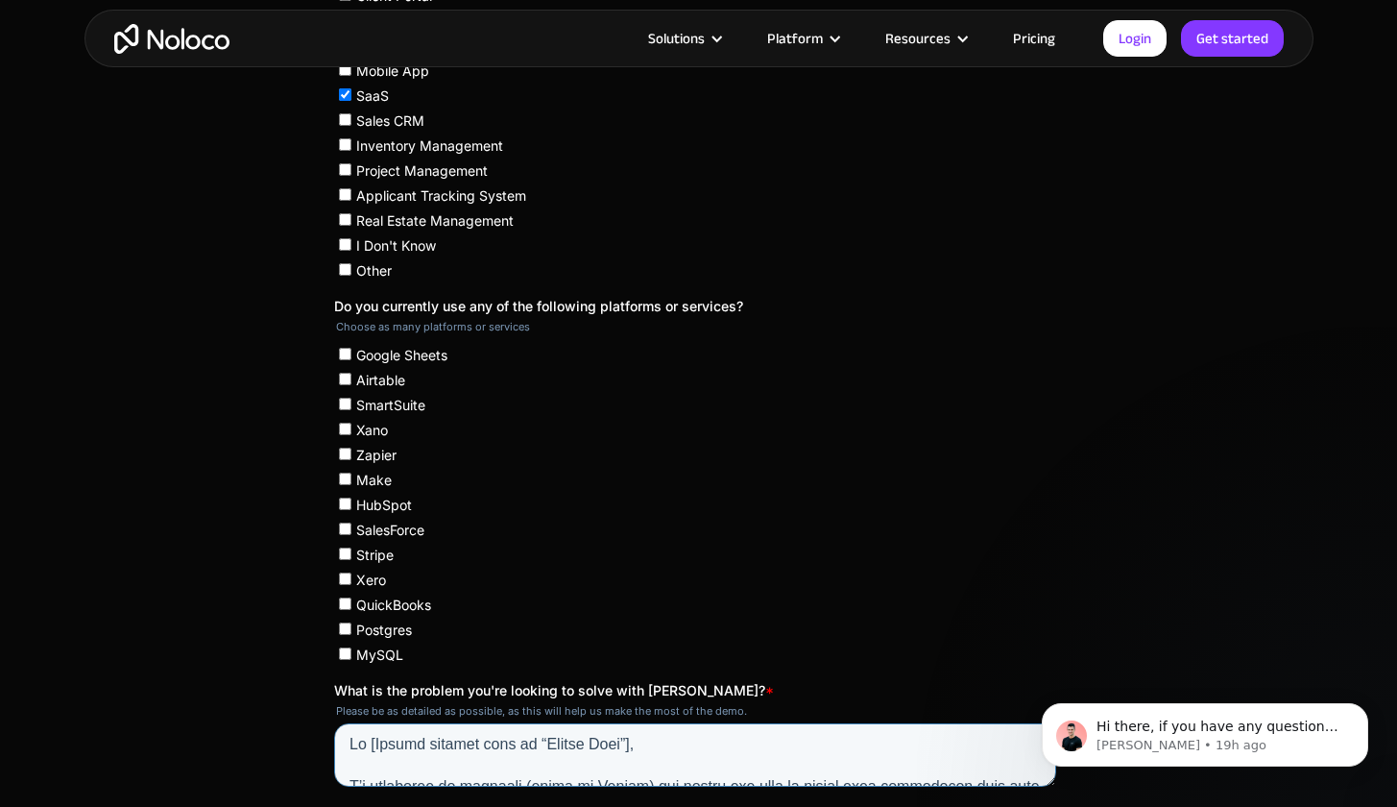
drag, startPoint x: 548, startPoint y: 720, endPoint x: 374, endPoint y: 724, distance: 174.8
click at [374, 724] on textarea "What is the problem you're looking to solve with [PERSON_NAME]? *" at bounding box center [694, 754] width 722 height 63
click at [522, 723] on textarea "What is the problem you're looking to solve with [PERSON_NAME]? *" at bounding box center [694, 754] width 722 height 63
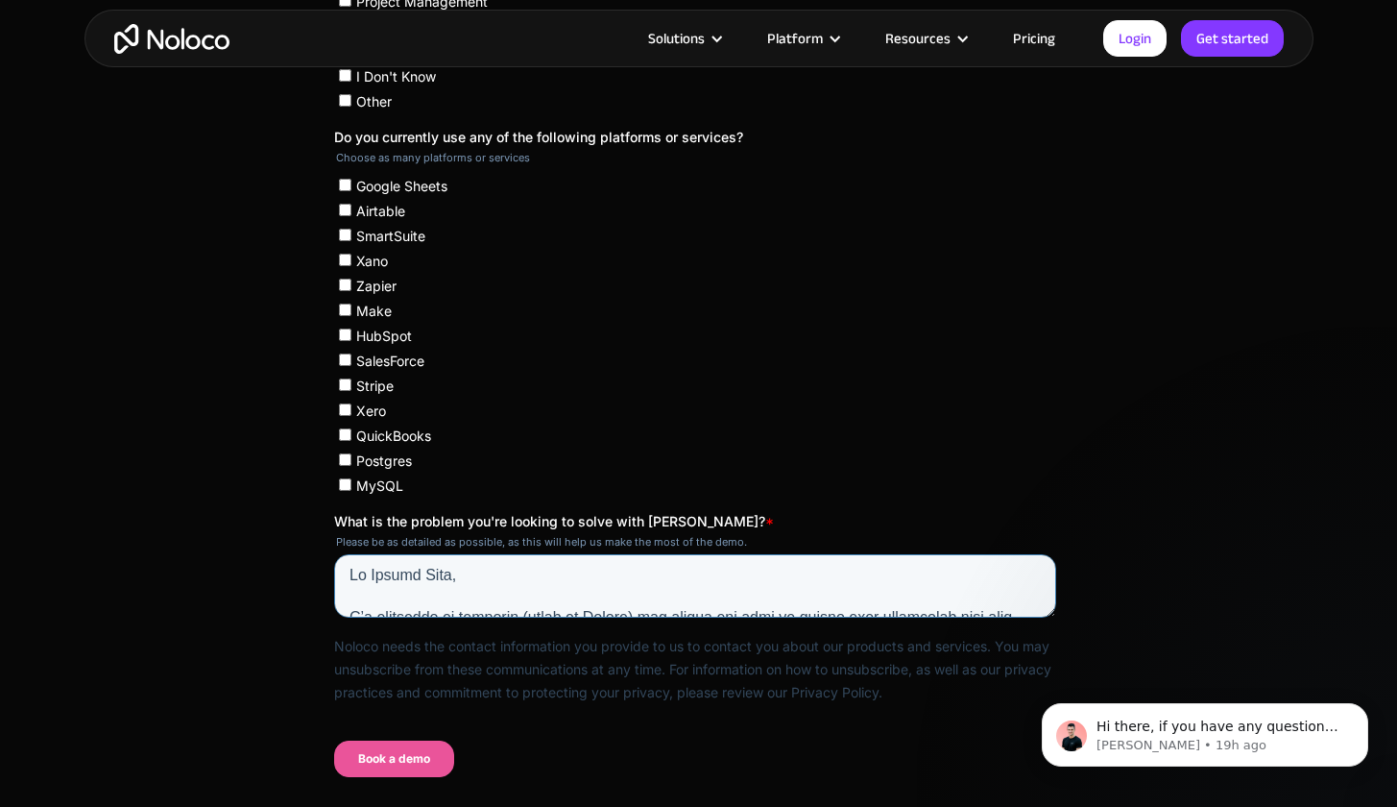
click at [549, 562] on textarea "What is the problem you're looking to solve with [PERSON_NAME]? *" at bounding box center [694, 585] width 722 height 63
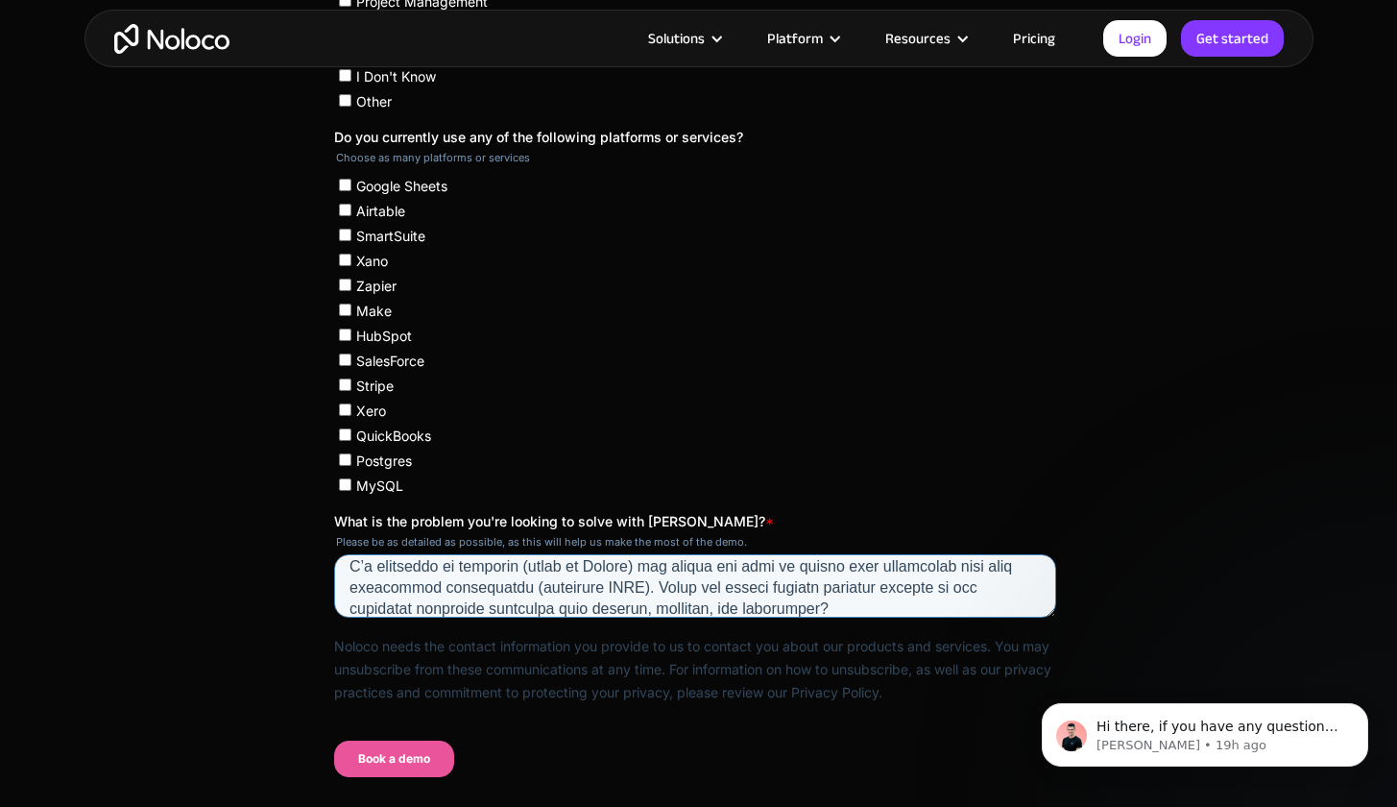
click at [656, 564] on textarea "What is the problem you're looking to solve with [PERSON_NAME]? *" at bounding box center [694, 585] width 722 height 63
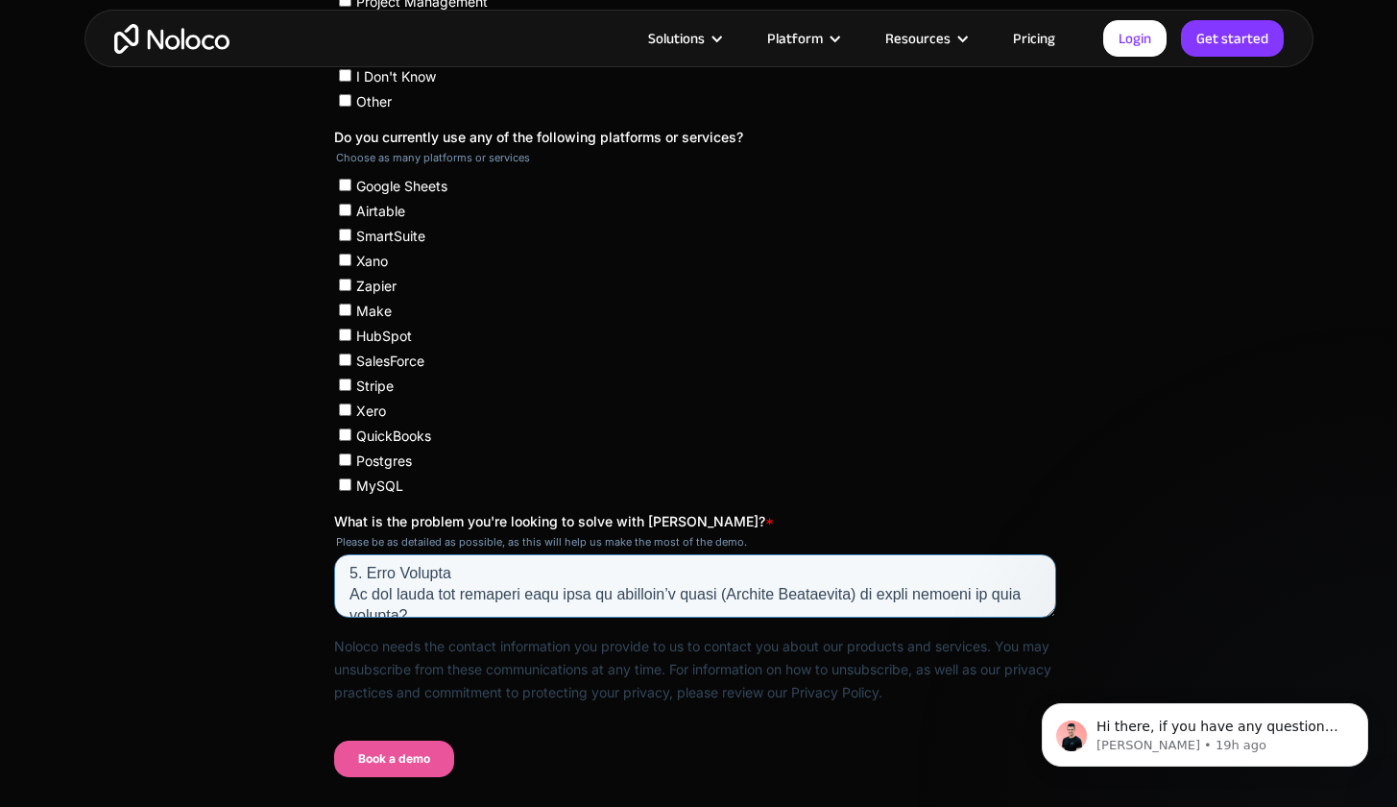
scroll to position [133, 0]
drag, startPoint x: 870, startPoint y: 564, endPoint x: 737, endPoint y: 569, distance: 133.6
click at [737, 569] on textarea "What is the problem you're looking to solve with [PERSON_NAME]? *" at bounding box center [694, 585] width 722 height 63
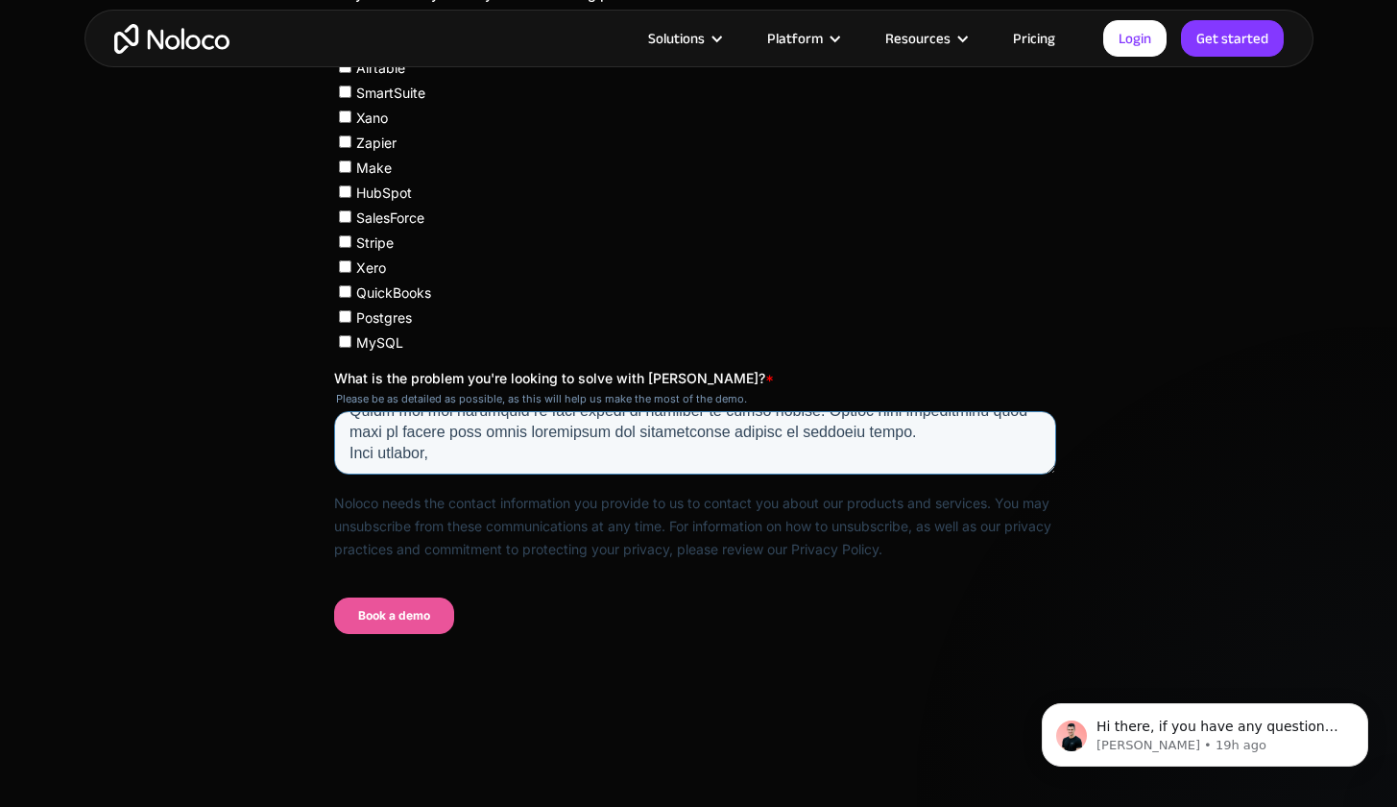
scroll to position [1239, 0]
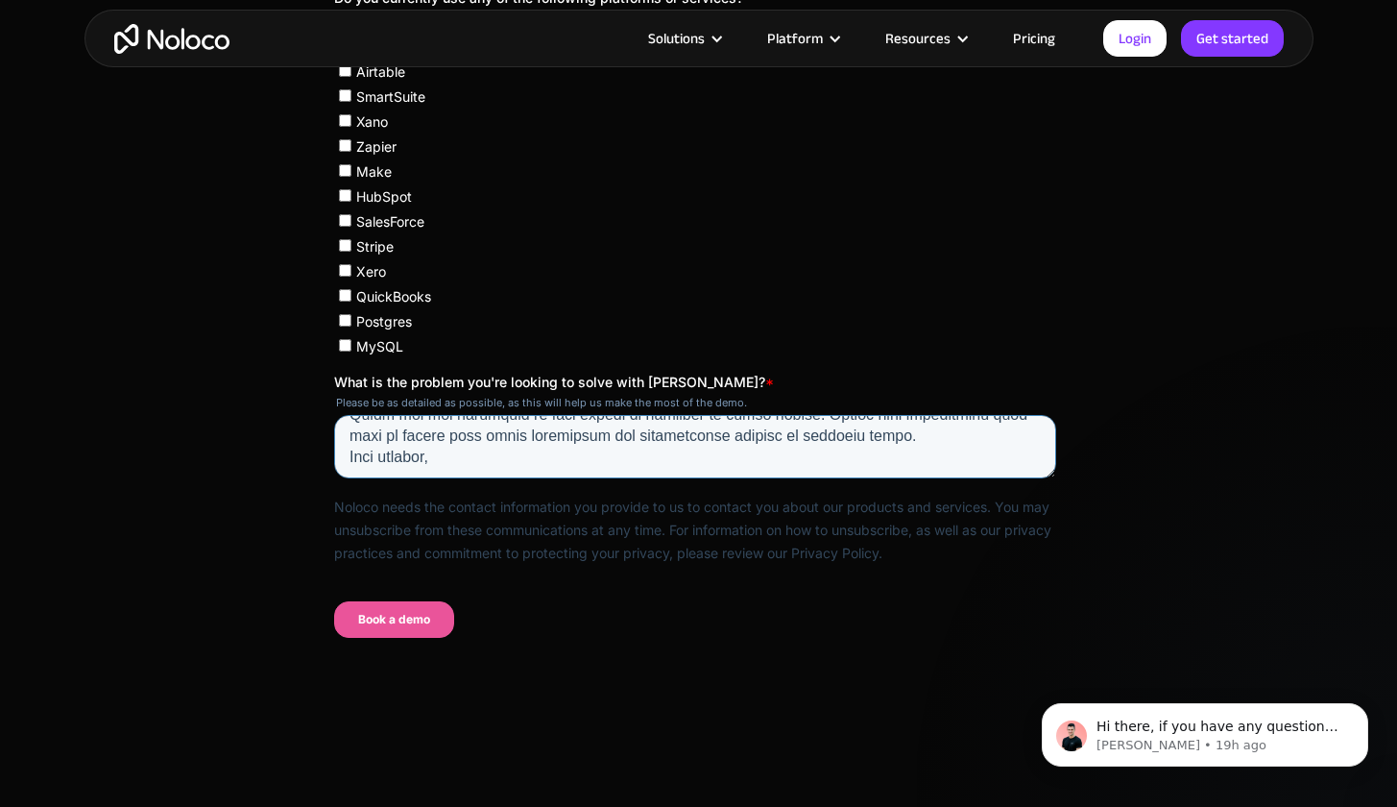
click at [461, 442] on textarea "What is the problem you're looking to solve with [PERSON_NAME]? *" at bounding box center [694, 446] width 722 height 63
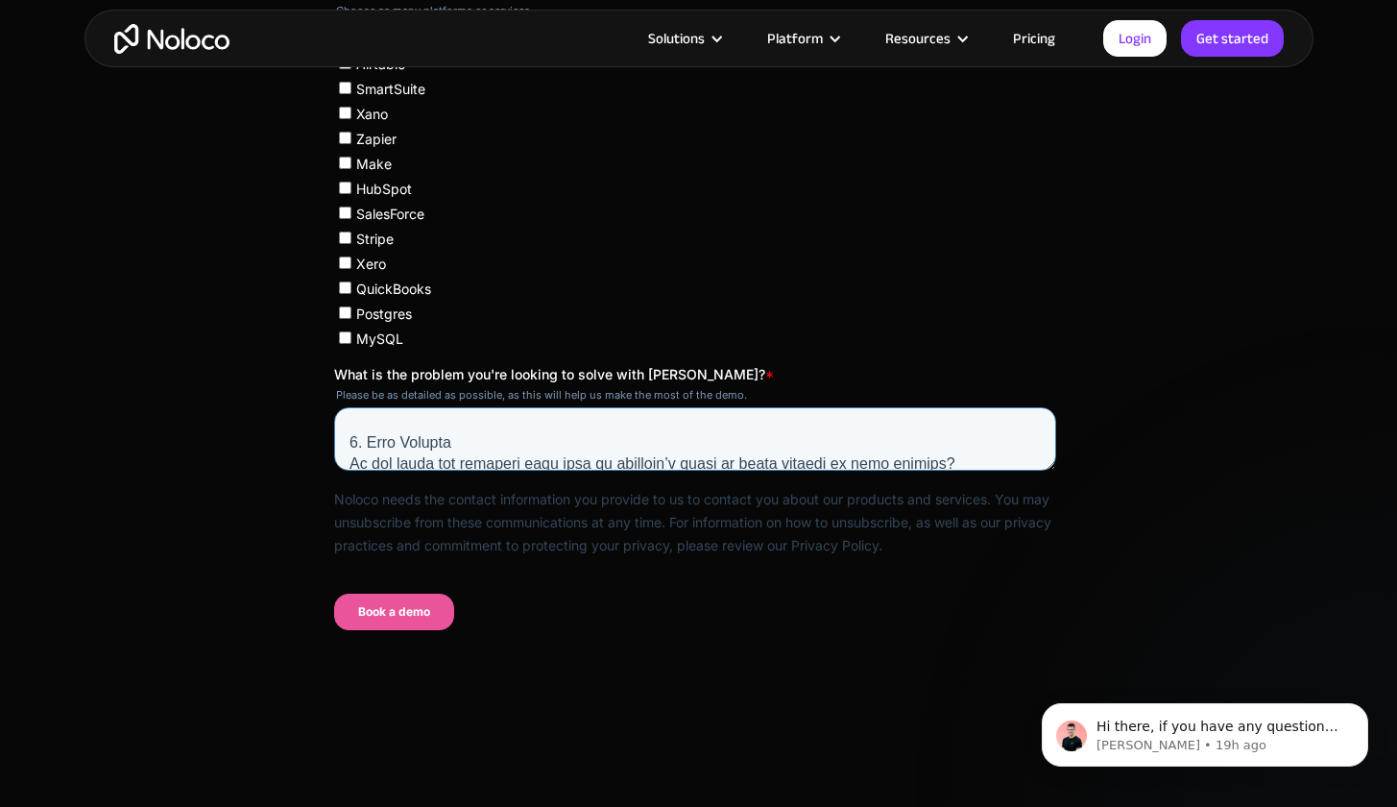
scroll to position [0, 0]
drag, startPoint x: 471, startPoint y: 434, endPoint x: 295, endPoint y: 243, distance: 259.6
click html "First Name * [PERSON_NAME] Last Name * [PERSON_NAME] Email * Make sure to use y…"
type textarea "Lo Ipsumd Sita, C’a elitseddo ei temporin (utlab et Dolore) mag aliqua eni admi…"
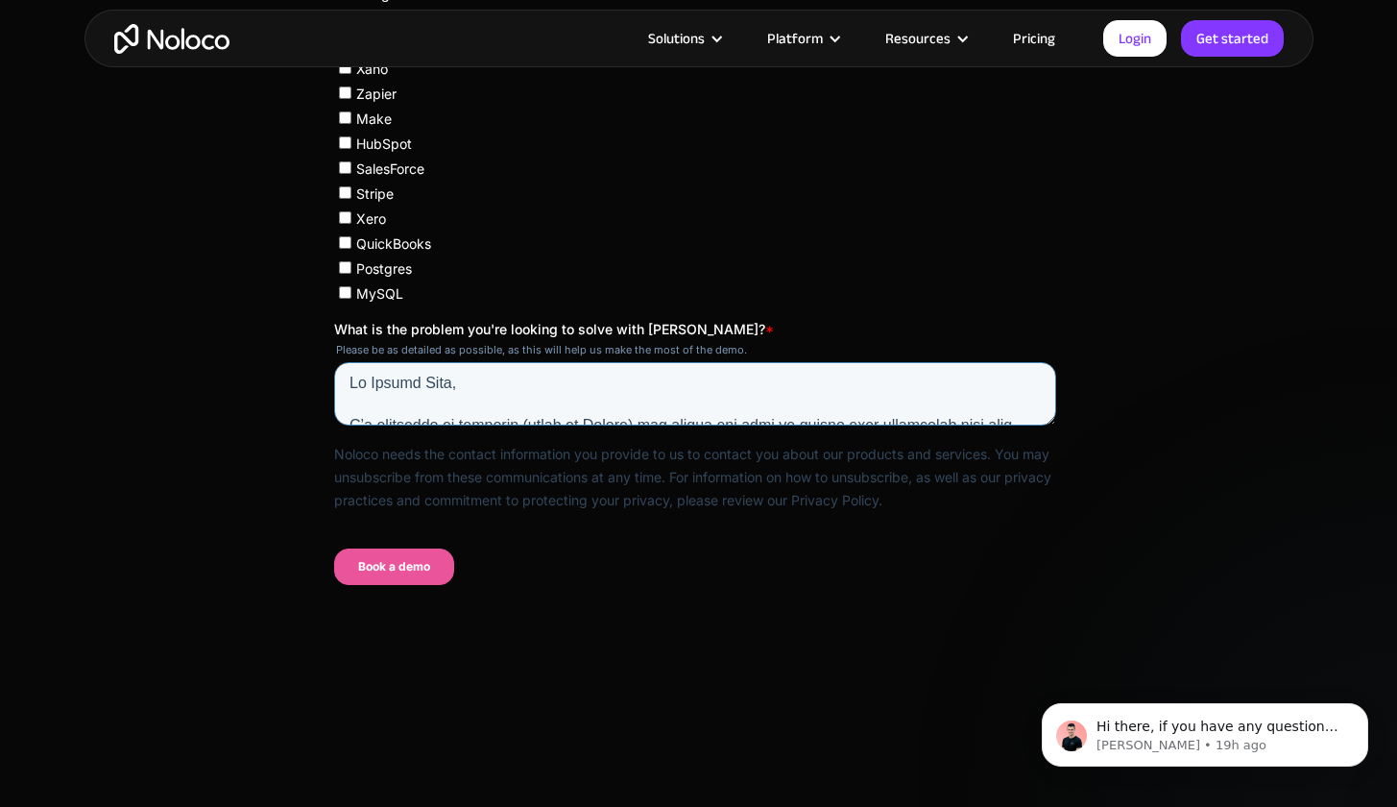
drag, startPoint x: 459, startPoint y: 388, endPoint x: 251, endPoint y: 152, distance: 315.0
click html "First Name * [PERSON_NAME] Last Name * [PERSON_NAME] Email * Make sure to use y…"
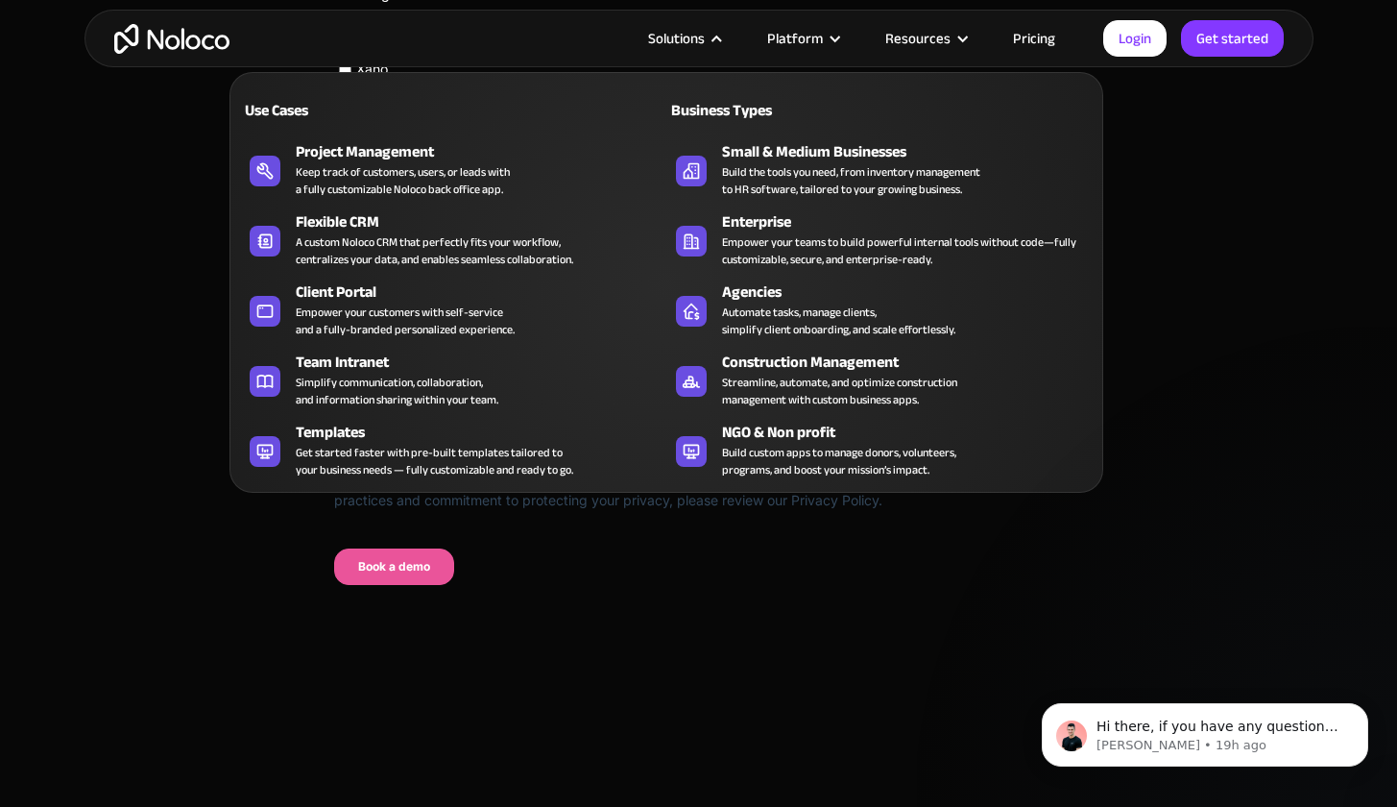
click at [918, 82] on div "Use Cases Business Types Project Management Keep track of customers, users, or …" at bounding box center [667, 282] width 874 height 421
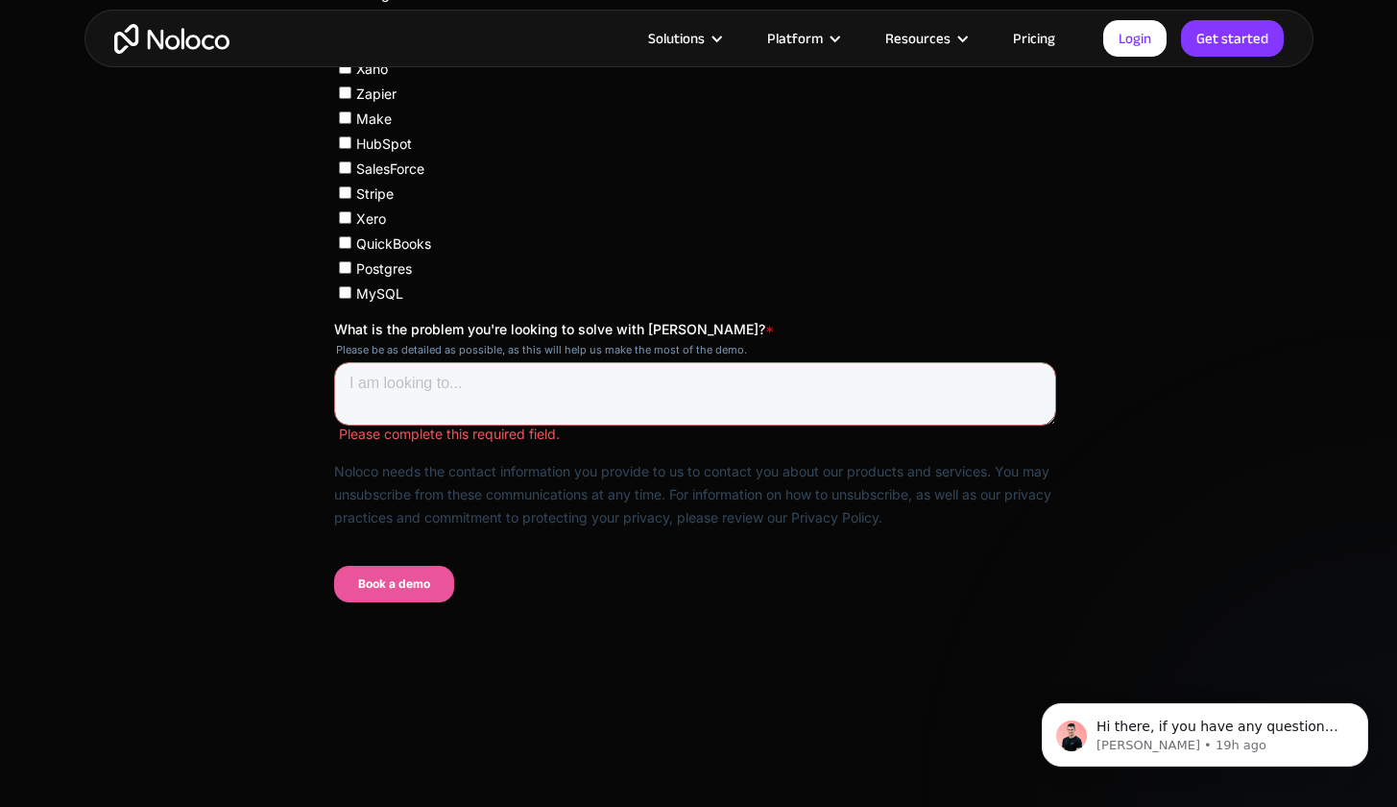
click at [176, 51] on img "home" at bounding box center [171, 39] width 115 height 30
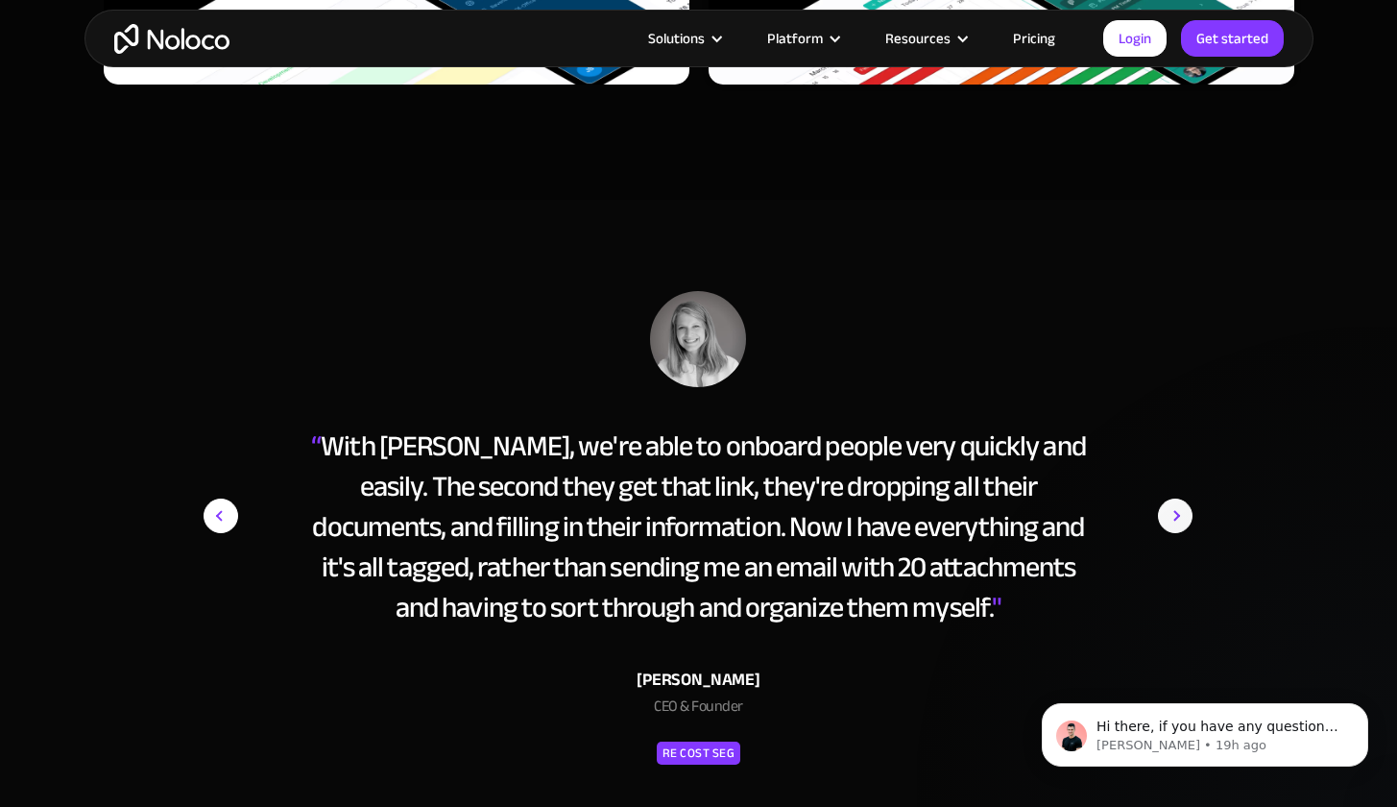
scroll to position [7906, 0]
